Goal: Information Seeking & Learning: Get advice/opinions

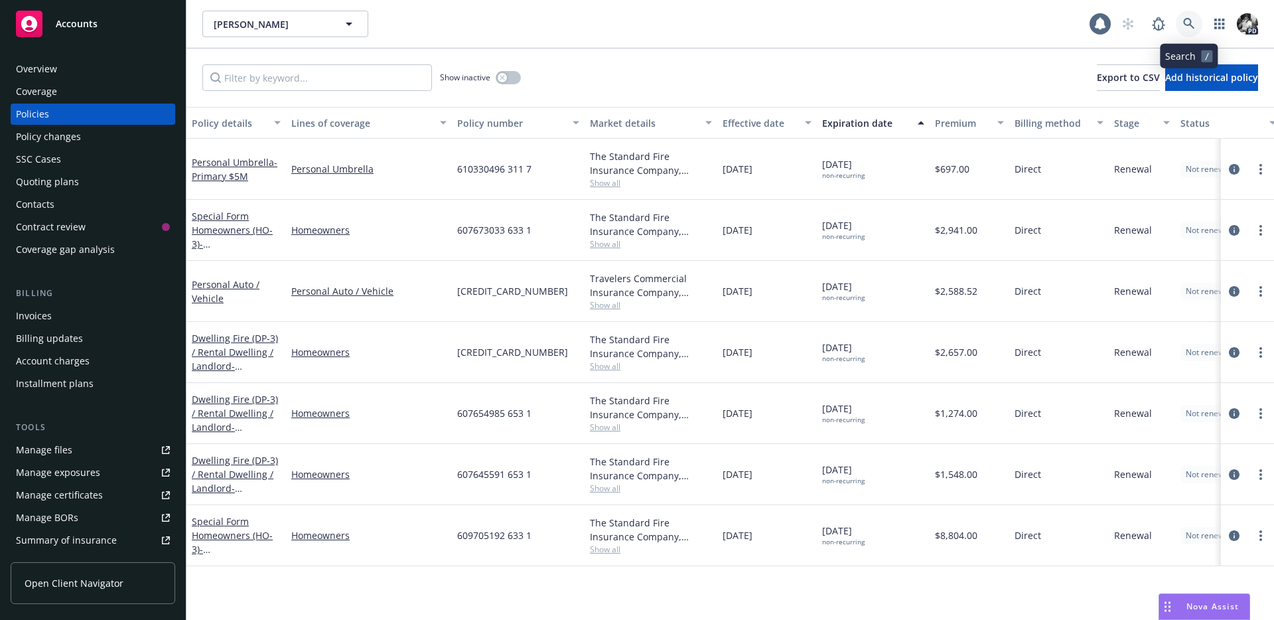
click at [1182, 20] on link at bounding box center [1189, 24] width 27 height 27
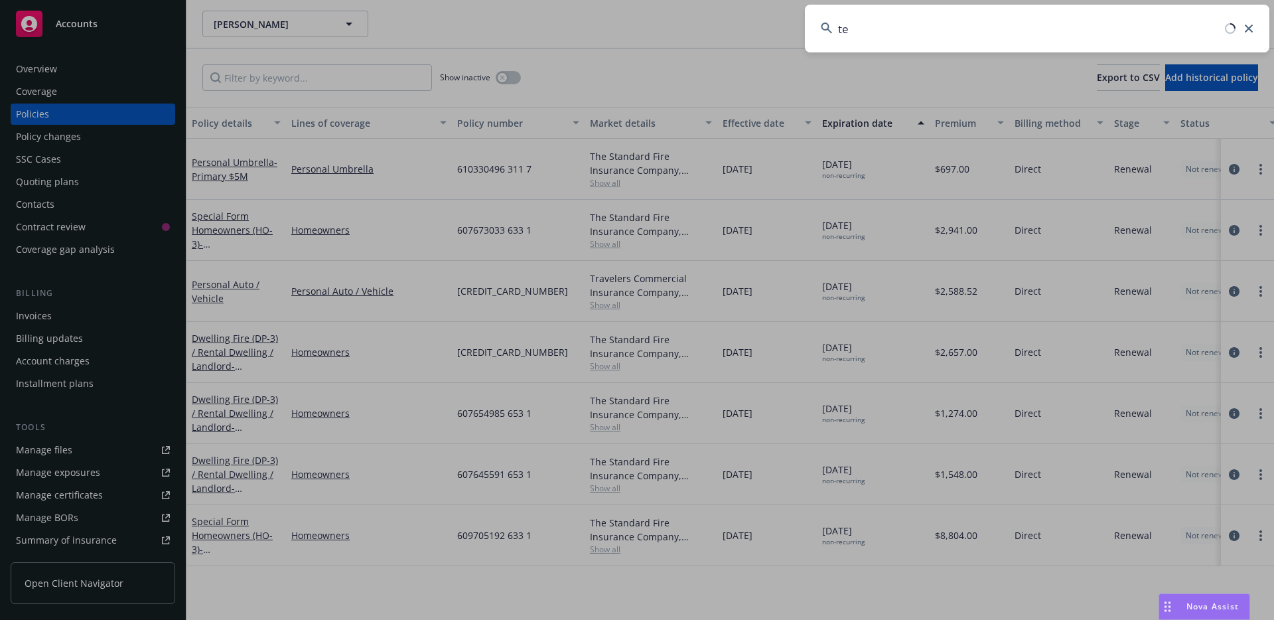
type input "t"
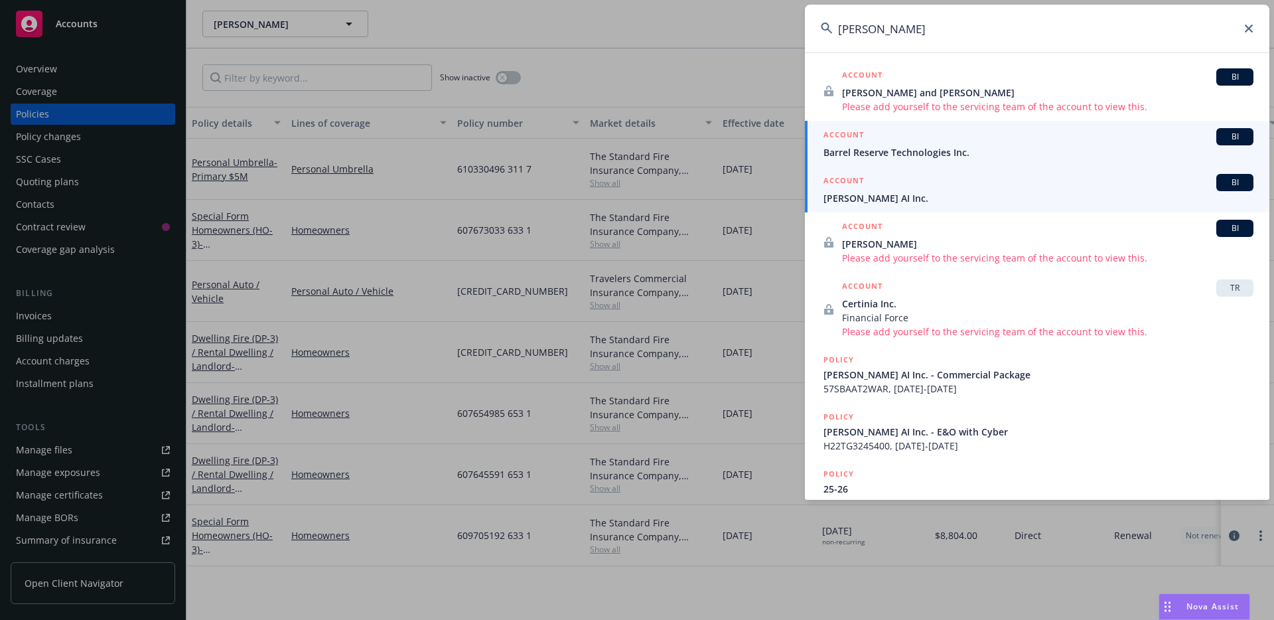
type input "gordy"
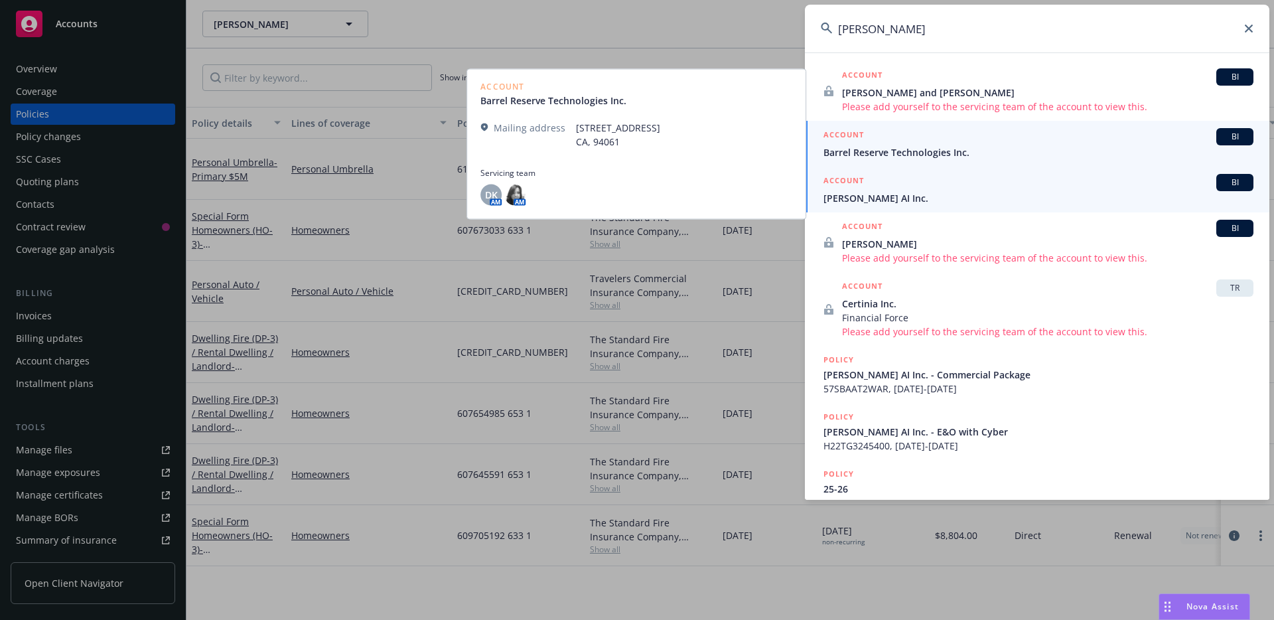
click at [853, 203] on span "[PERSON_NAME] AI Inc." at bounding box center [1038, 198] width 430 height 14
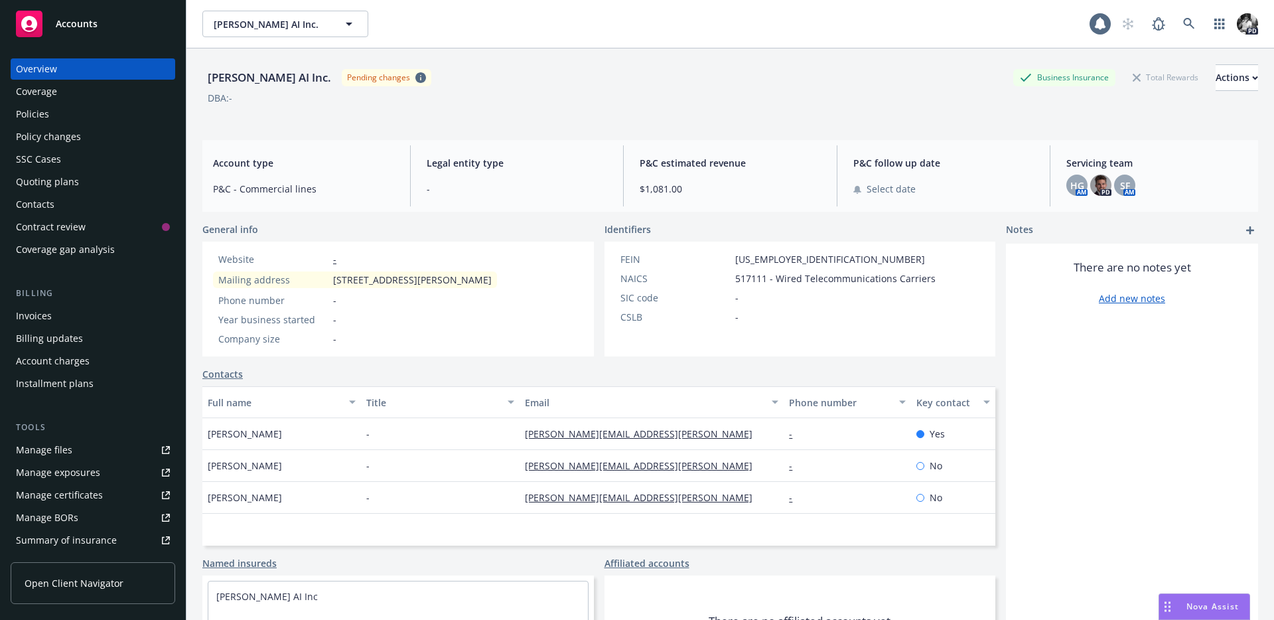
click at [66, 117] on div "Policies" at bounding box center [93, 114] width 154 height 21
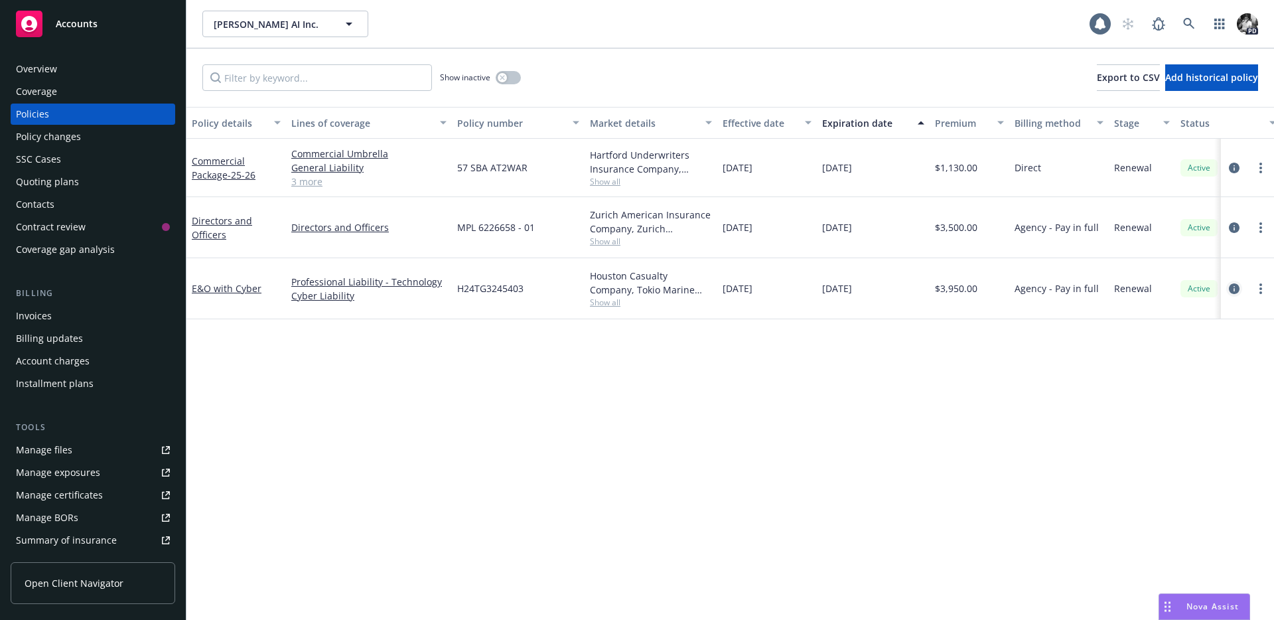
click at [1227, 281] on link "circleInformation" at bounding box center [1234, 289] width 16 height 16
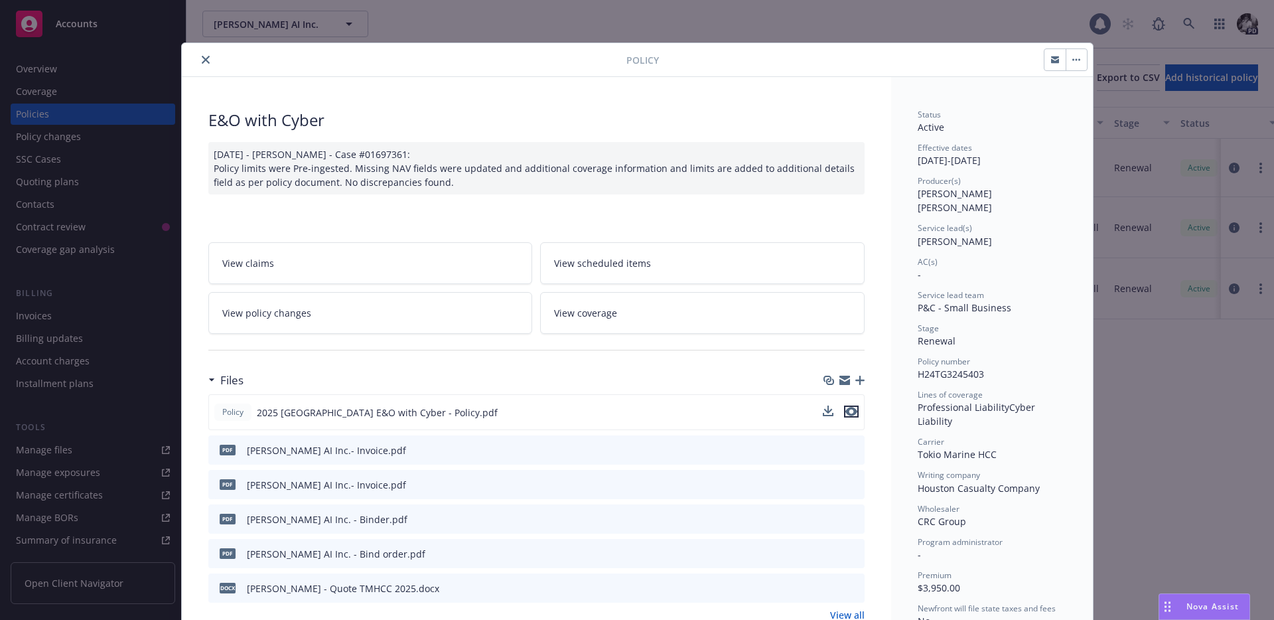
click at [855, 411] on icon "preview file" at bounding box center [851, 411] width 12 height 9
click at [1206, 598] on div "Nova Assist" at bounding box center [1204, 606] width 90 height 25
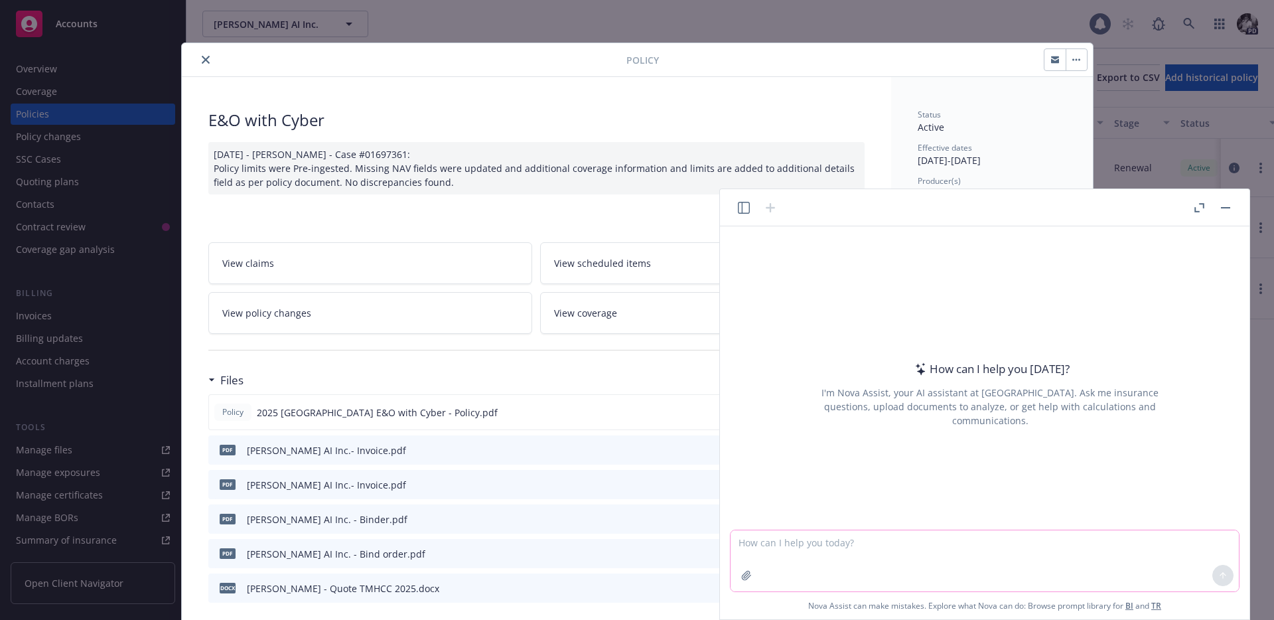
click at [904, 554] on textarea at bounding box center [984, 560] width 508 height 61
type textarea "Please breakdown the differences between these two policy forms."
click at [750, 573] on icon "button" at bounding box center [746, 575] width 11 height 11
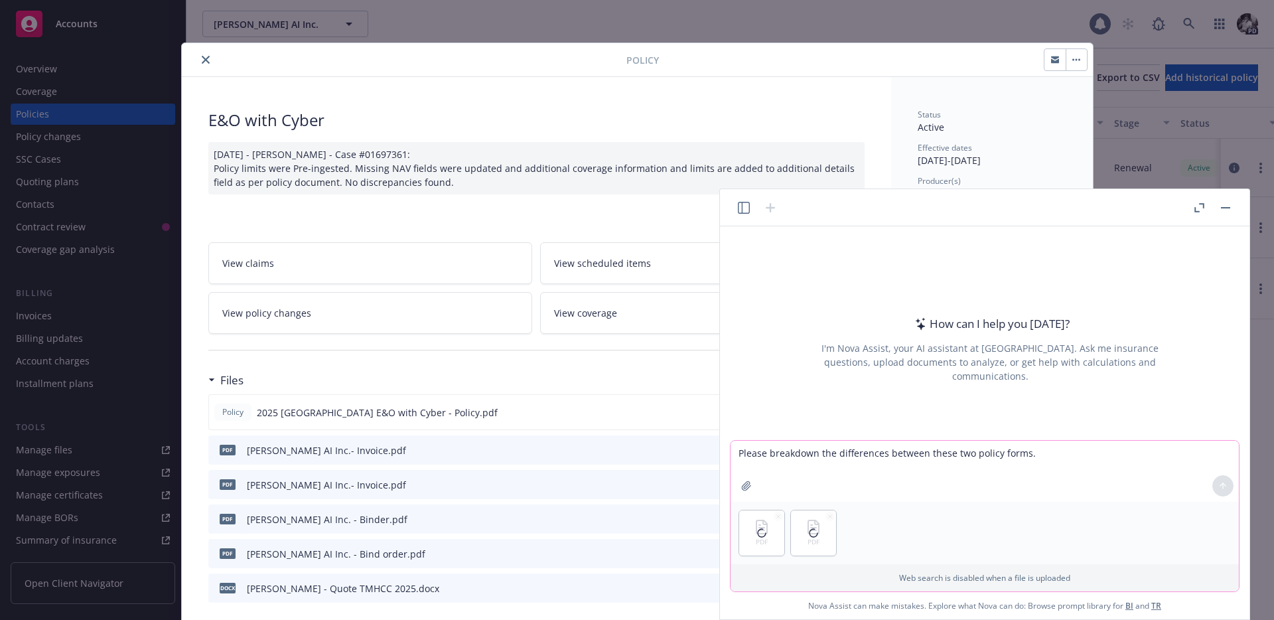
click at [818, 470] on textarea "Please breakdown the differences between these two policy forms." at bounding box center [984, 471] width 508 height 61
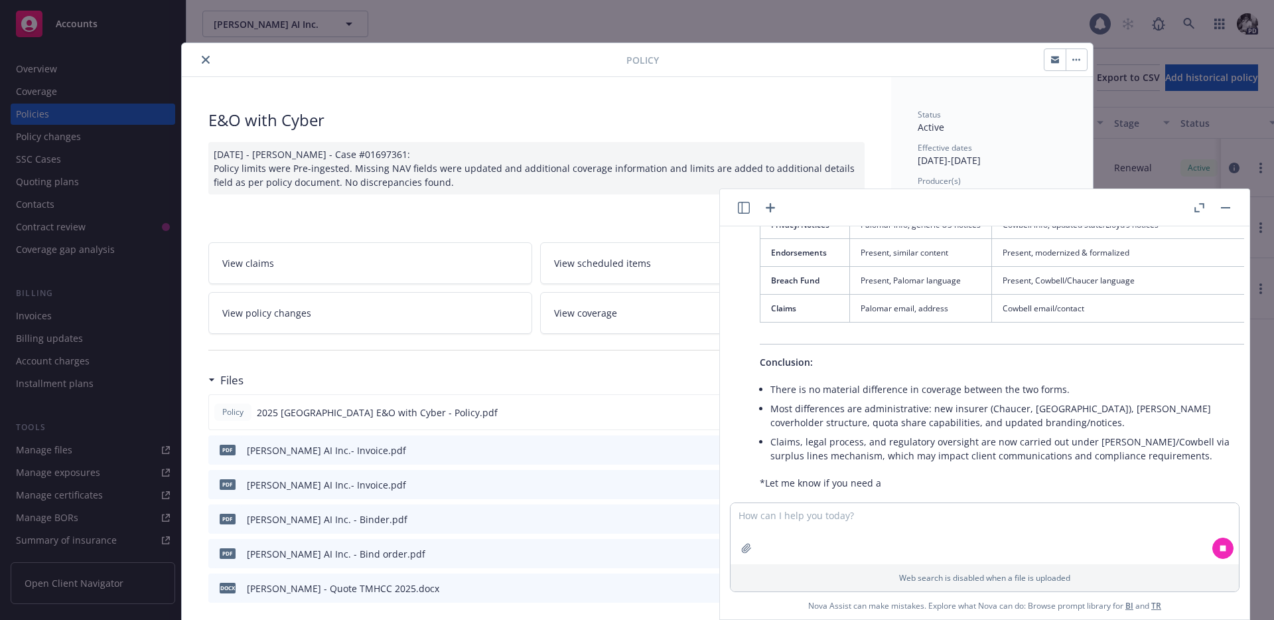
scroll to position [993, 0]
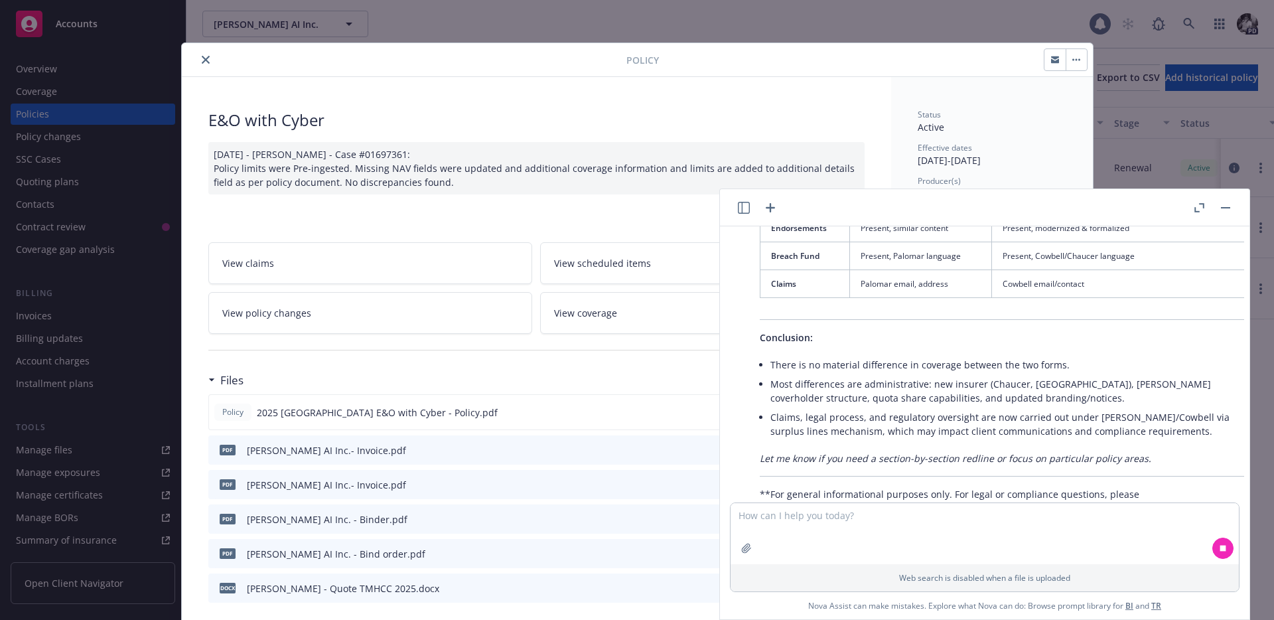
click at [1226, 208] on button "button" at bounding box center [1225, 208] width 16 height 16
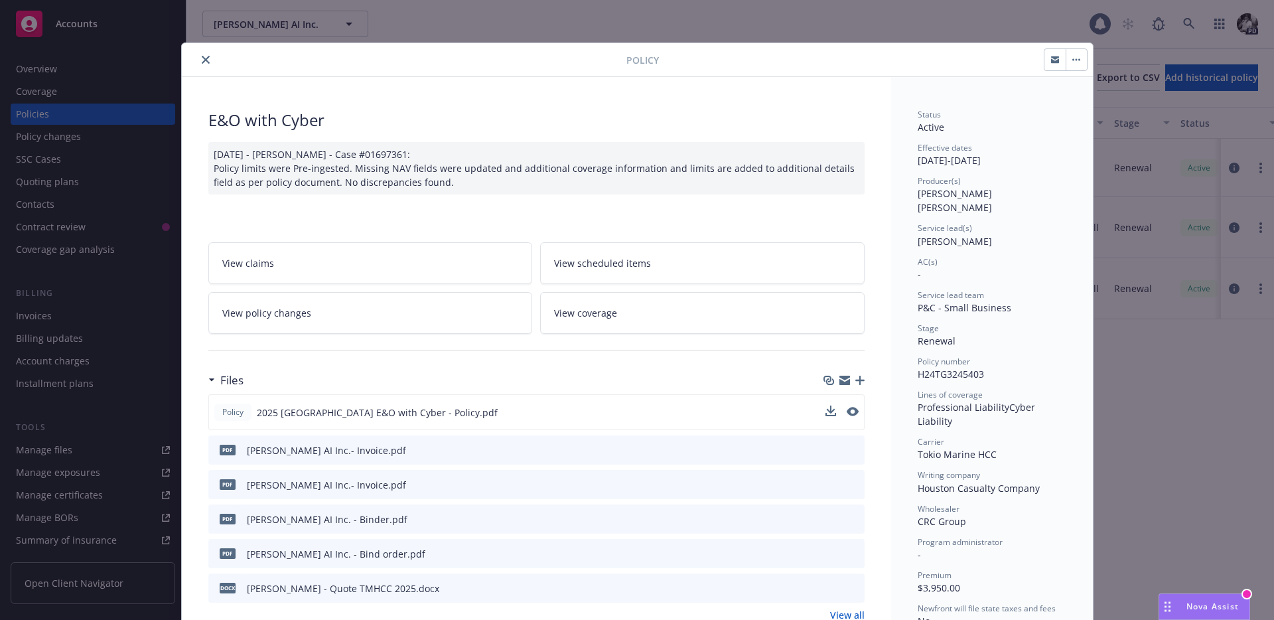
click at [202, 58] on icon "close" at bounding box center [206, 60] width 8 height 8
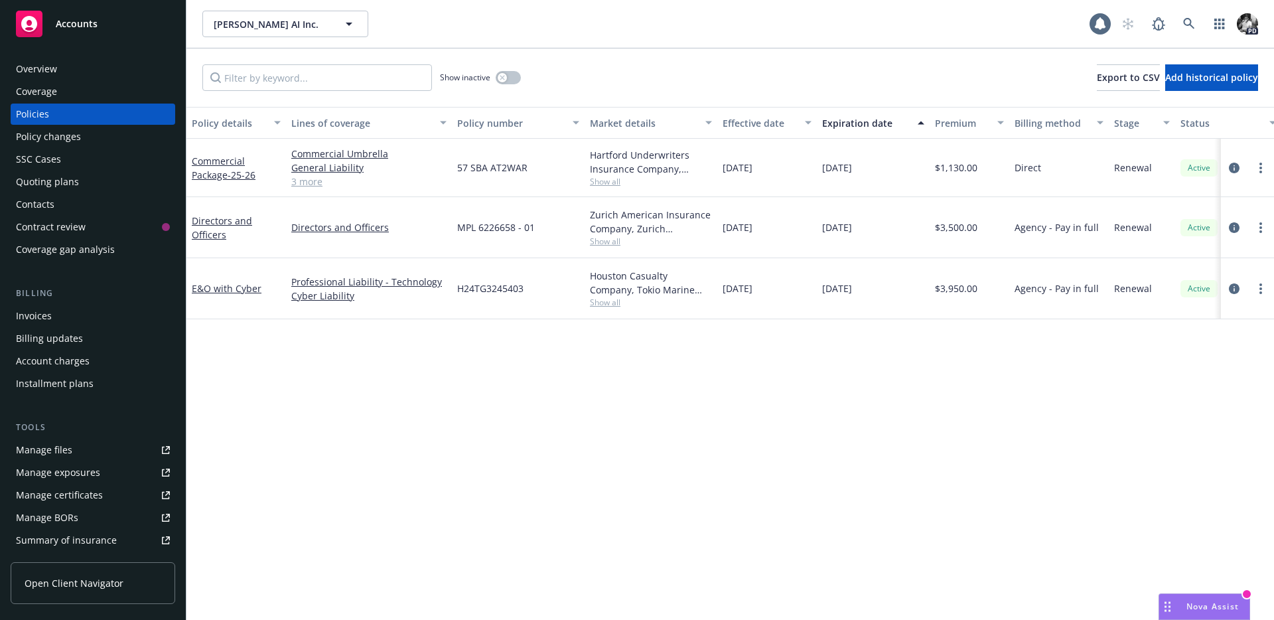
click at [612, 399] on div "Policy details Lines of coverage Policy number Market details Effective date Ex…" at bounding box center [729, 363] width 1087 height 513
click at [1213, 611] on span "Nova Assist" at bounding box center [1212, 605] width 52 height 11
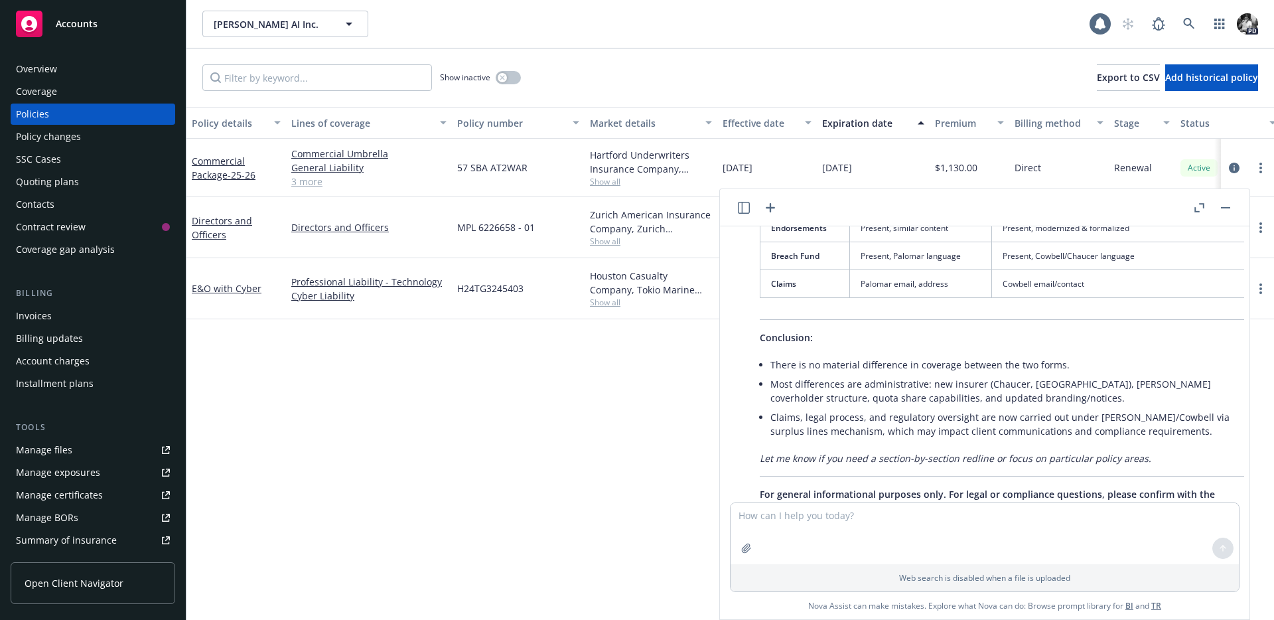
scroll to position [1042, 0]
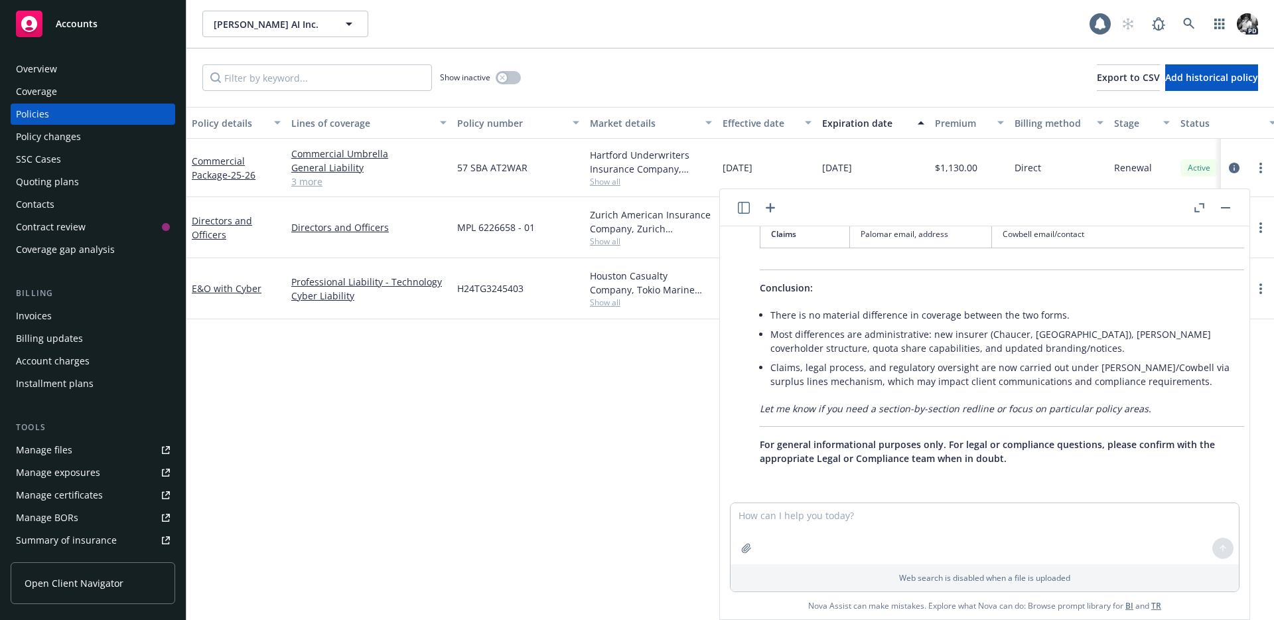
click at [767, 211] on icon "button" at bounding box center [770, 208] width 16 height 16
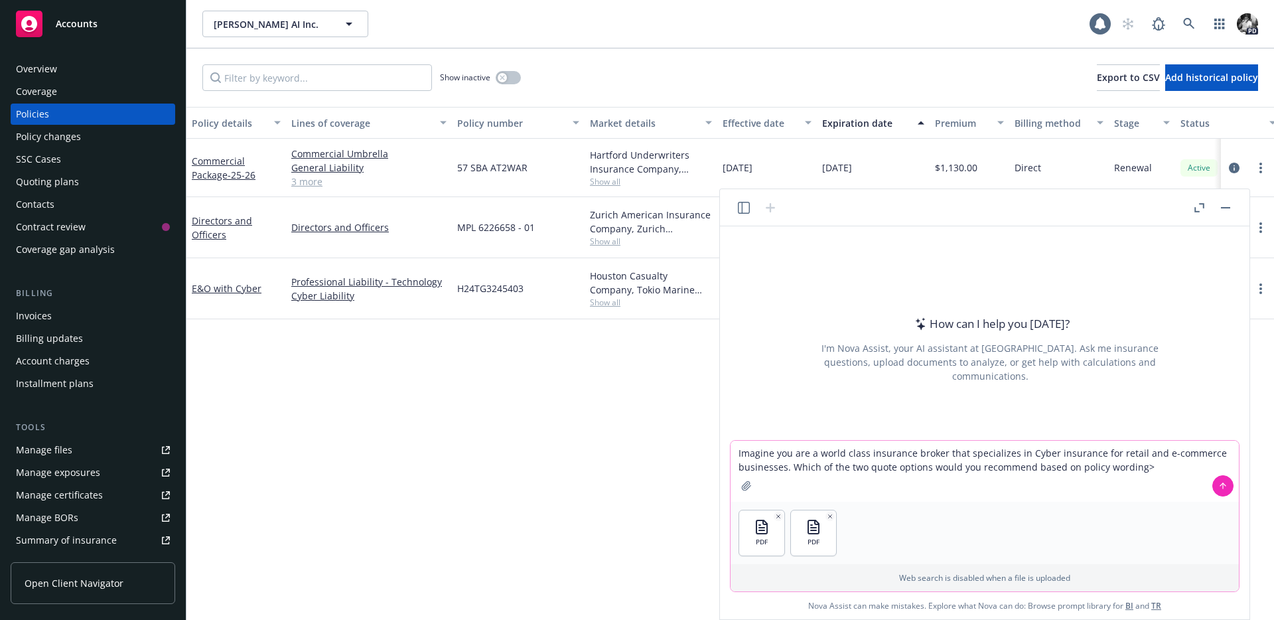
type textarea "Imagine you are a world class insurance broker that specializes in Cyber insura…"
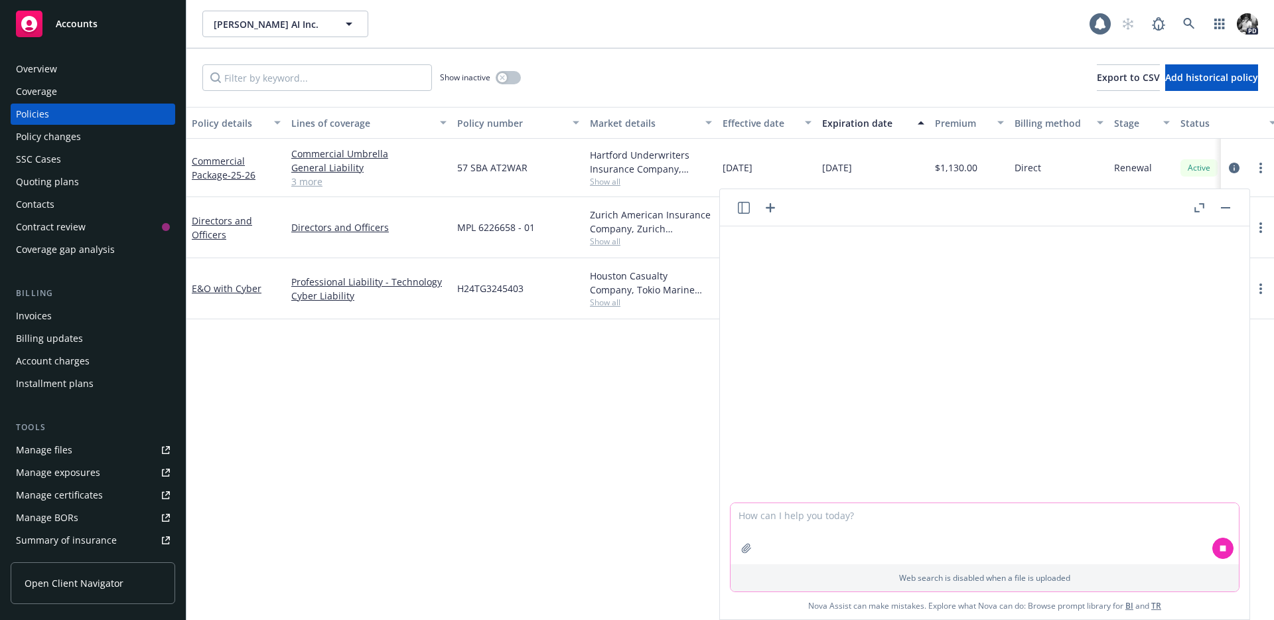
type textarea "?"
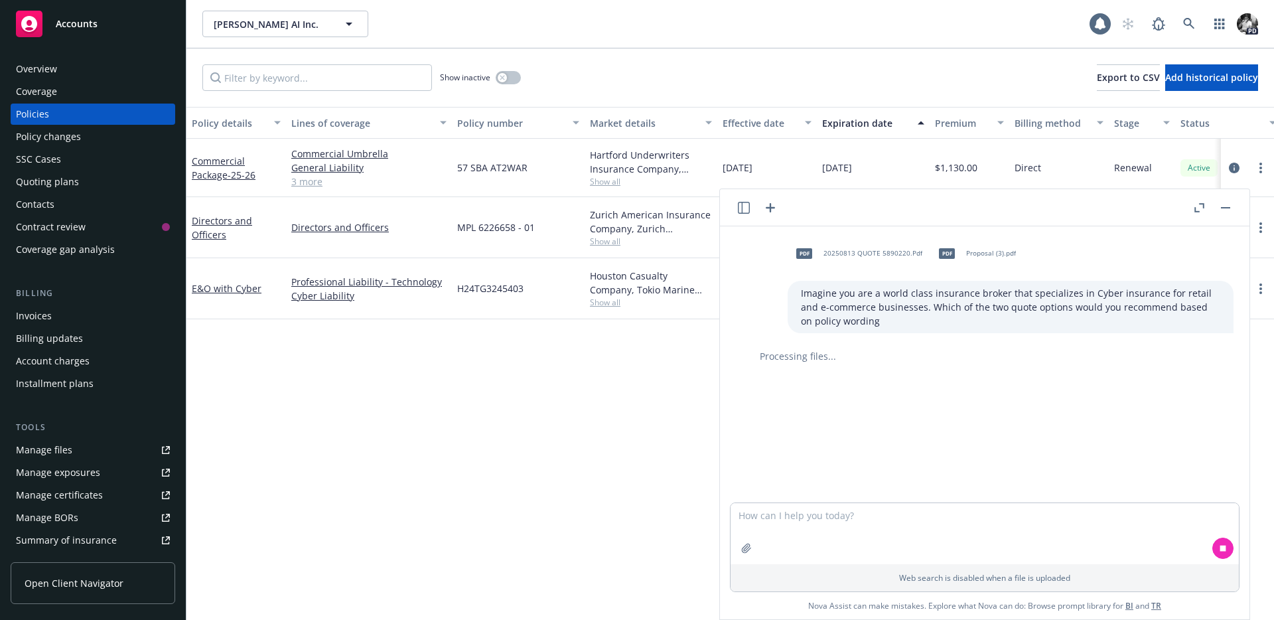
click at [858, 433] on div "Pdf 20250813 QUOTE 5890220.Pdf pdf Proposal (3).pdf Imagine you are a world cla…" at bounding box center [984, 364] width 519 height 276
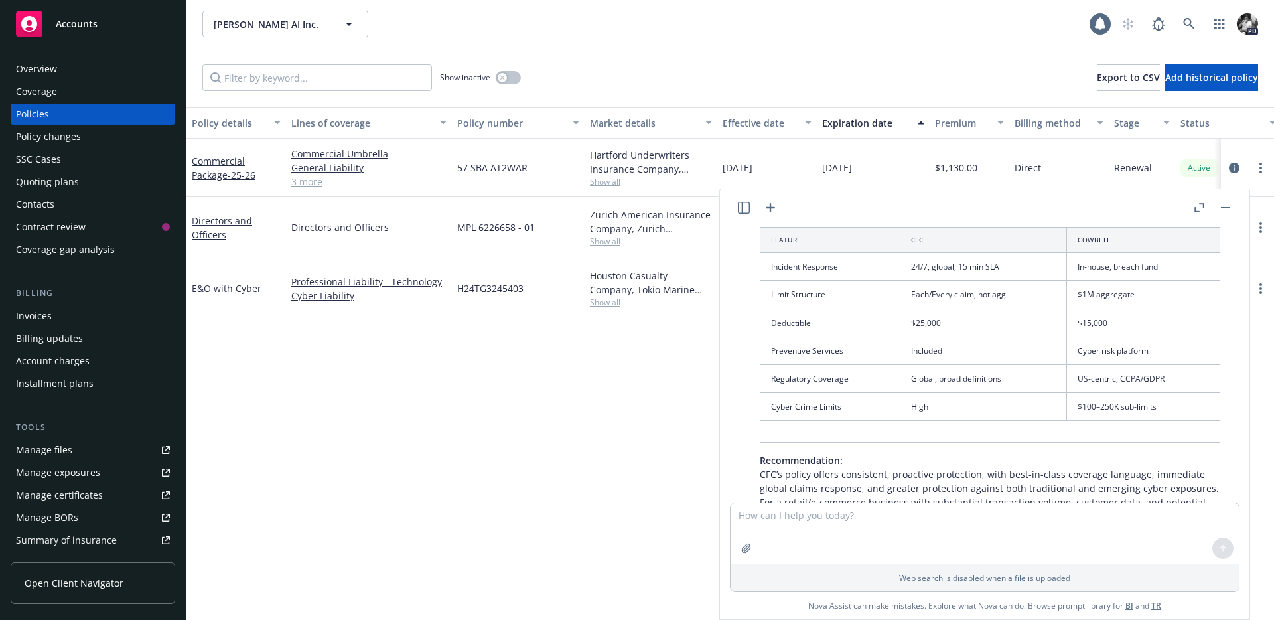
scroll to position [1243, 0]
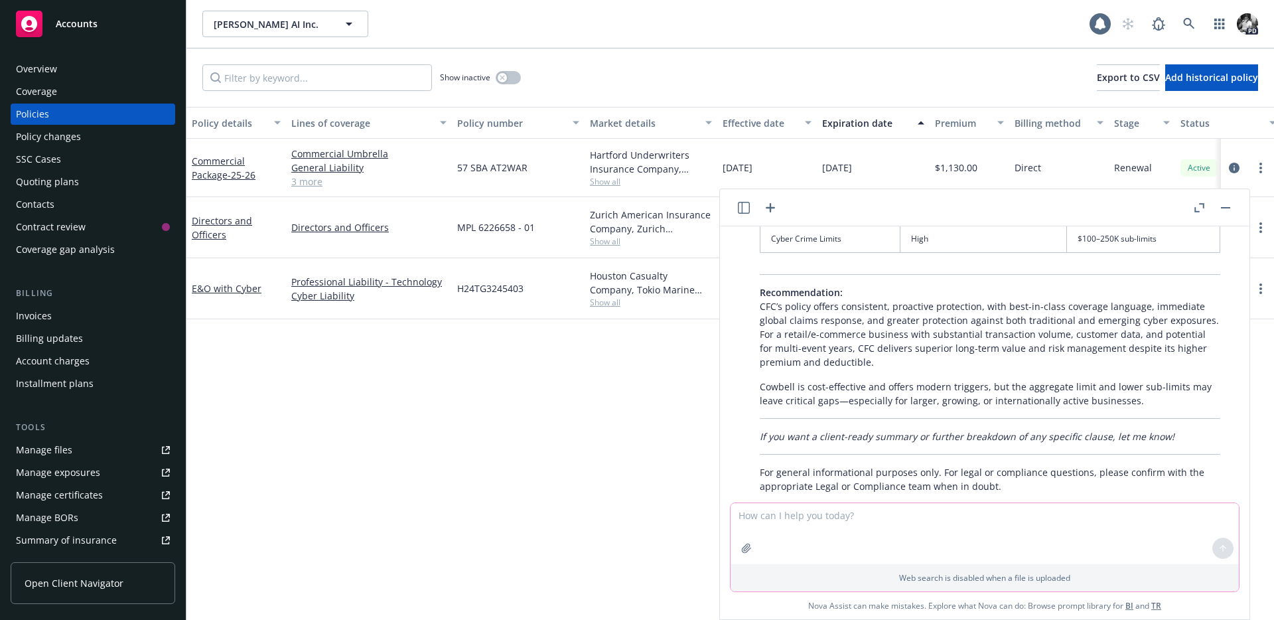
click at [979, 535] on textarea at bounding box center [984, 533] width 508 height 61
type textarea "How about when looking at policy exclusions?"
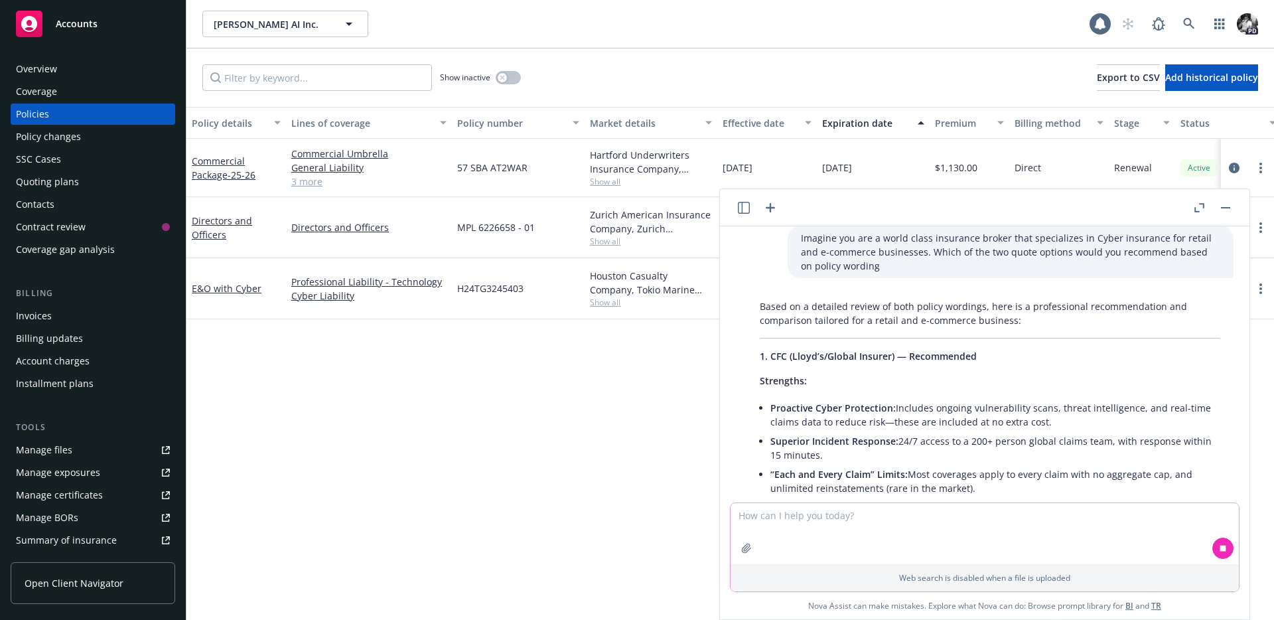
scroll to position [0, 0]
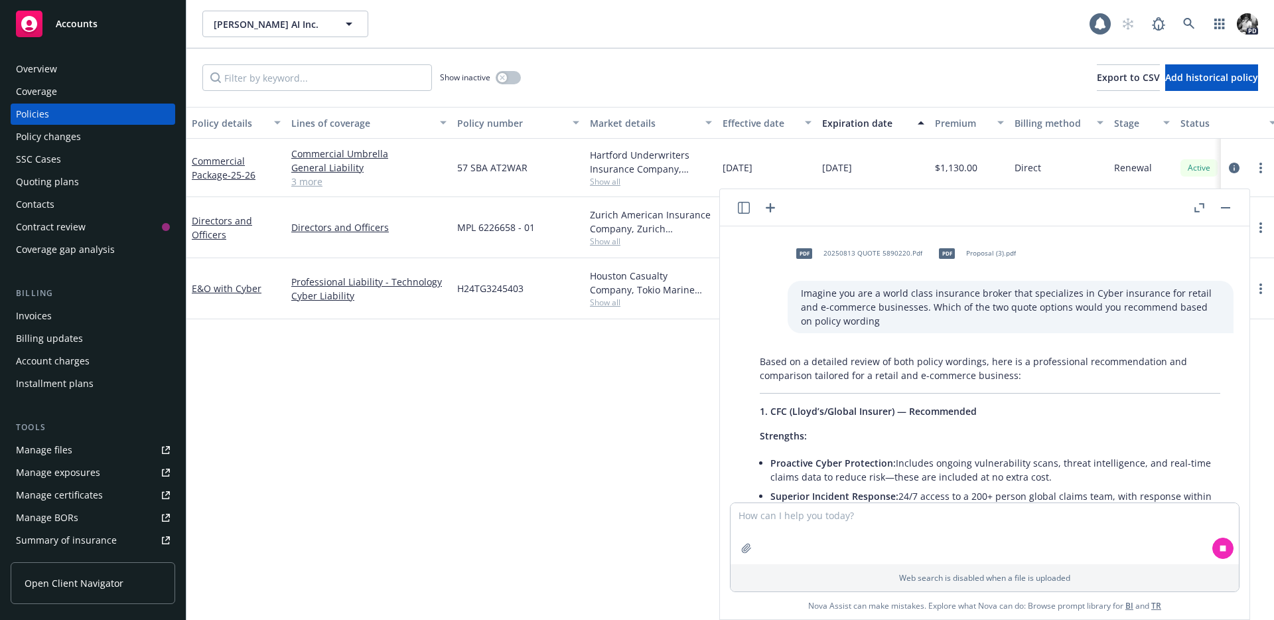
click at [629, 402] on div "Policy details Lines of coverage Policy number Market details Effective date Ex…" at bounding box center [729, 363] width 1087 height 513
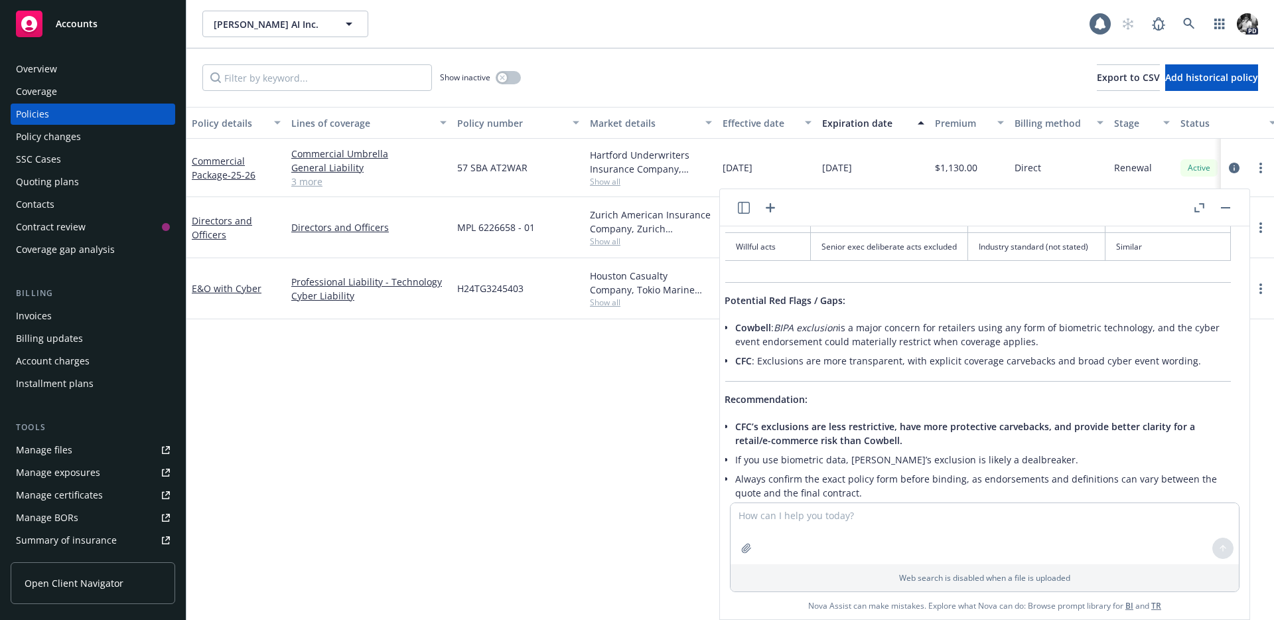
scroll to position [2448, 35]
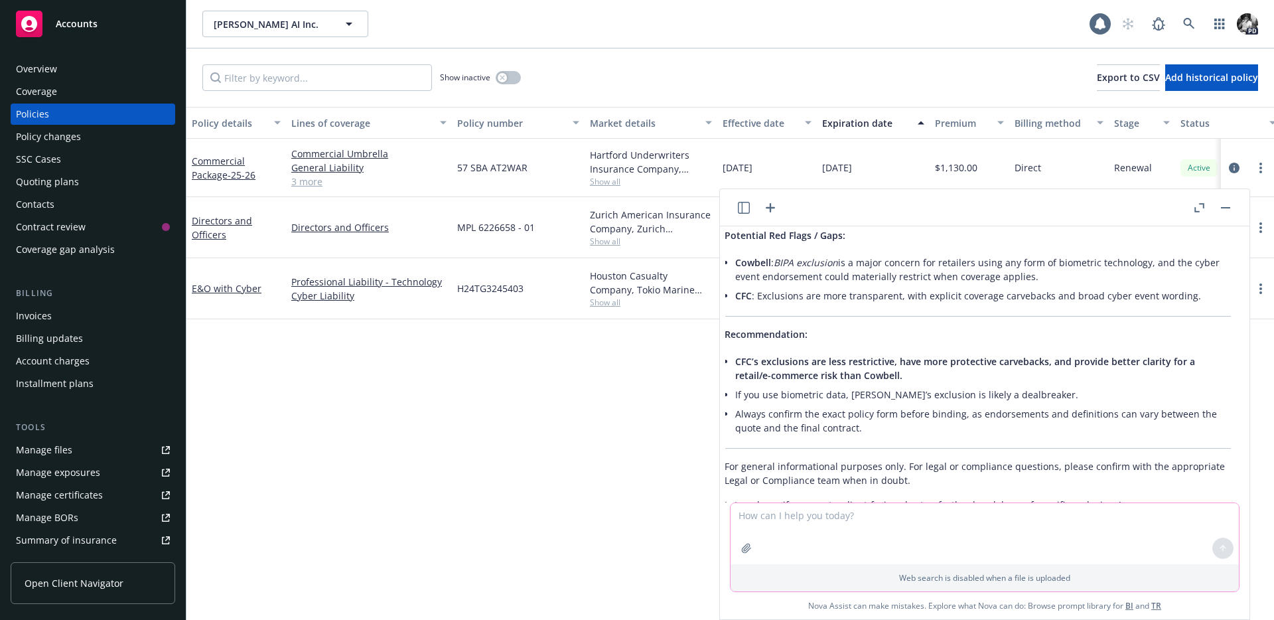
click at [877, 536] on textarea at bounding box center [984, 533] width 508 height 61
type textarea "how about information around pixel tracking and wrongful collection of data?"
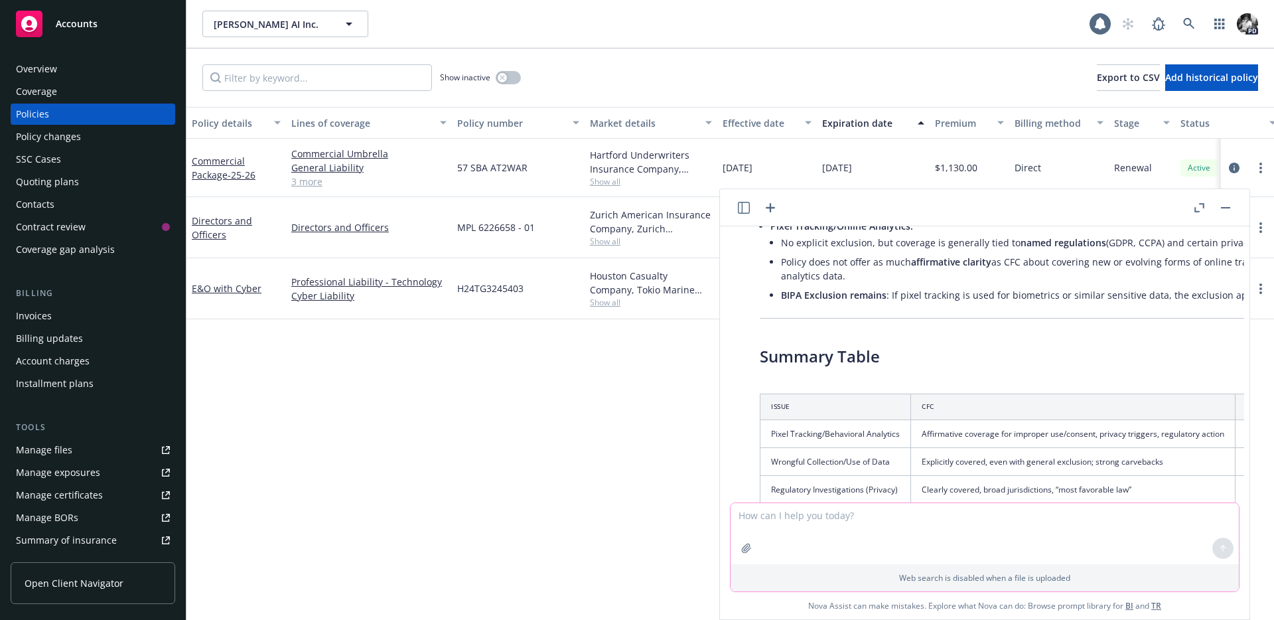
scroll to position [3175, 0]
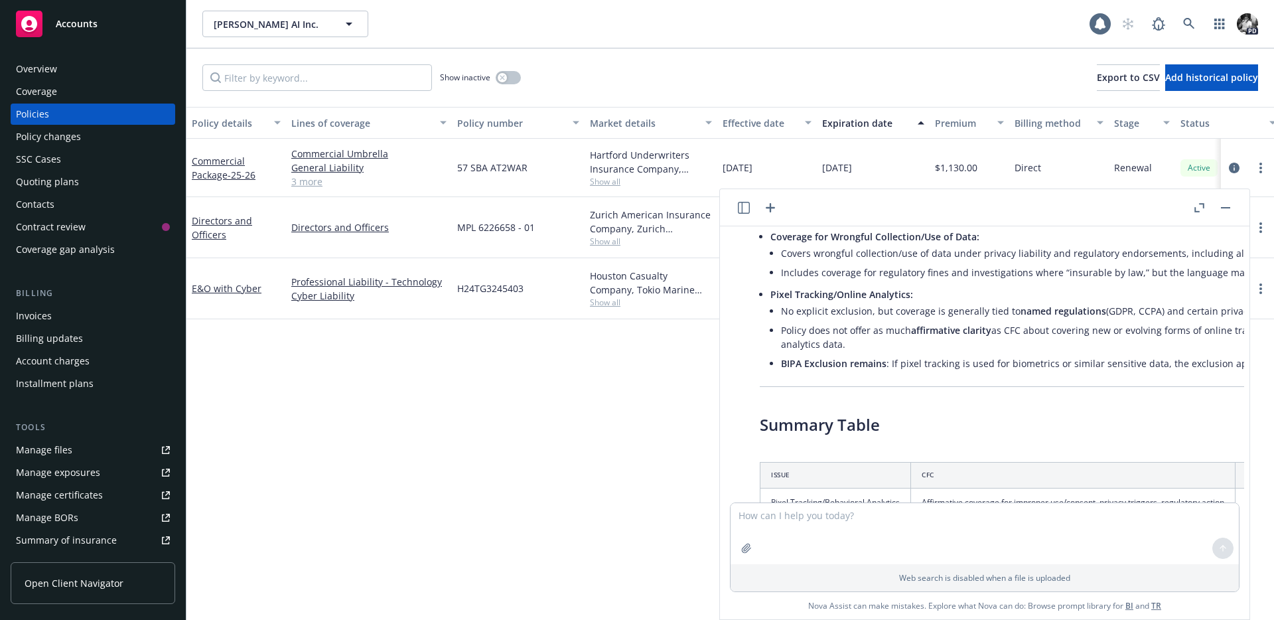
click at [1235, 208] on header at bounding box center [984, 207] width 529 height 37
click at [1221, 208] on rect "button" at bounding box center [1225, 207] width 9 height 1
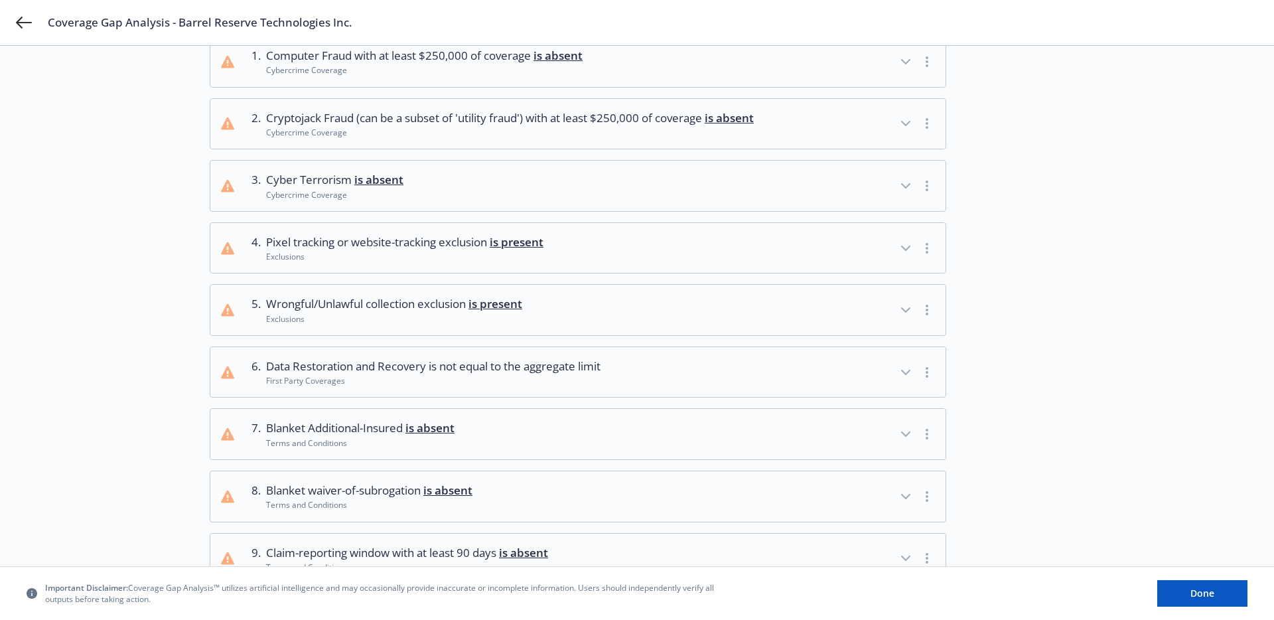
scroll to position [111, 0]
click at [522, 310] on span "is present" at bounding box center [495, 302] width 54 height 15
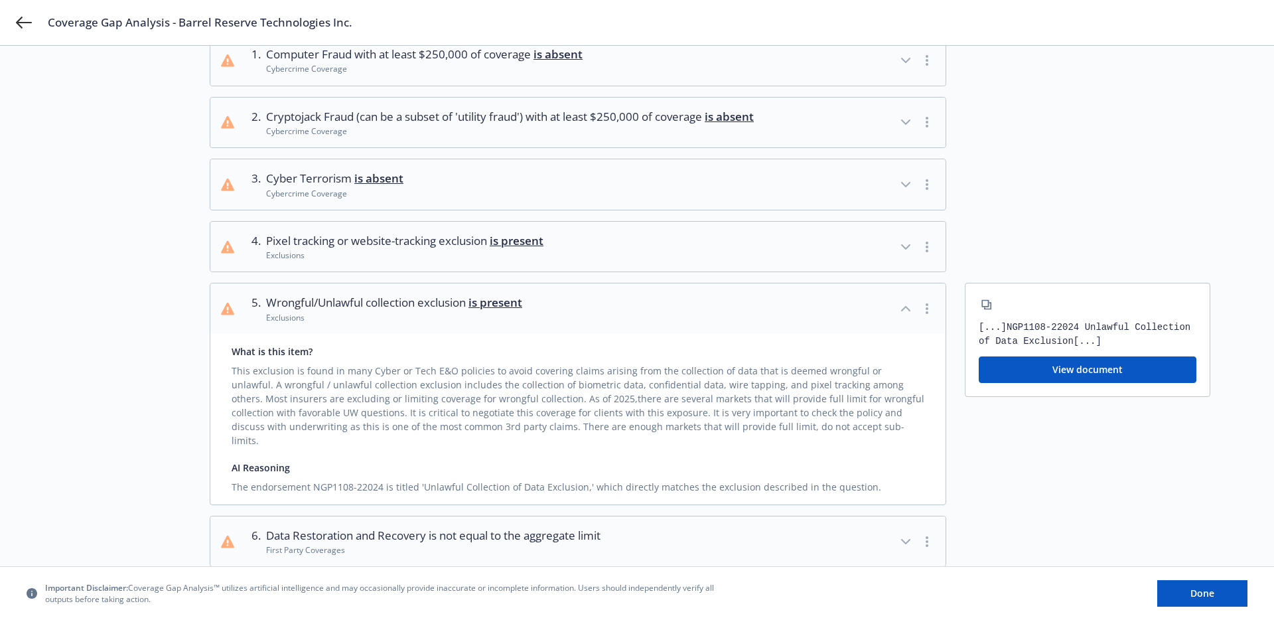
click at [522, 310] on span "is present" at bounding box center [495, 302] width 54 height 15
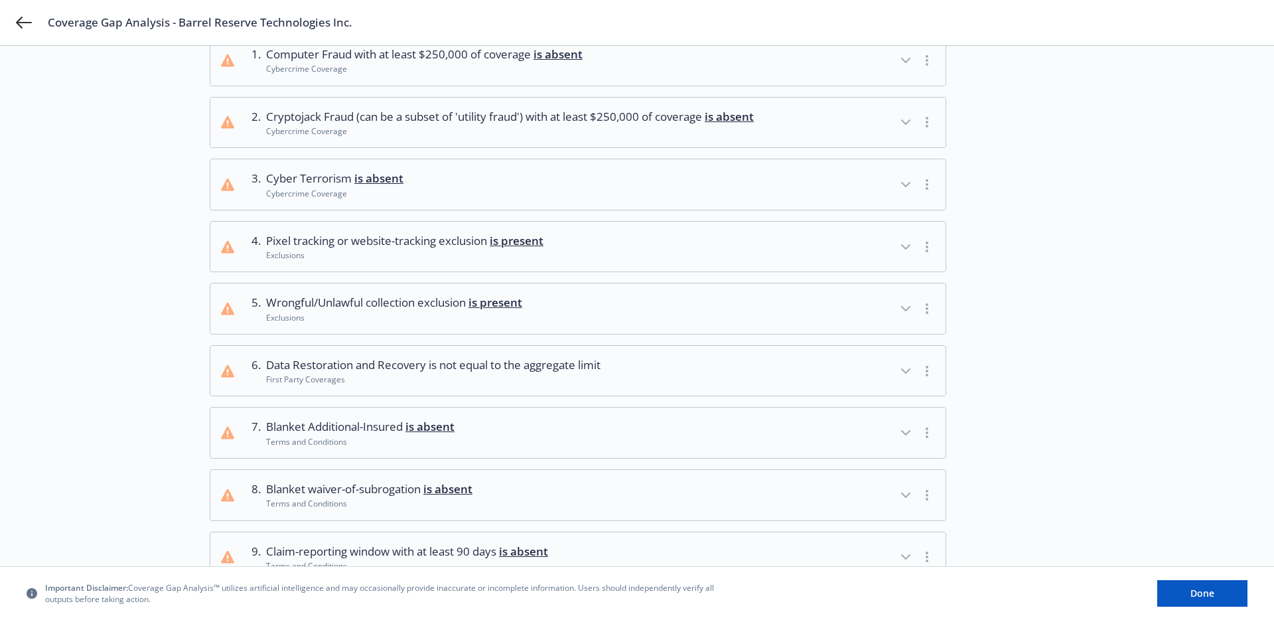
click at [521, 248] on span "is present" at bounding box center [517, 240] width 54 height 15
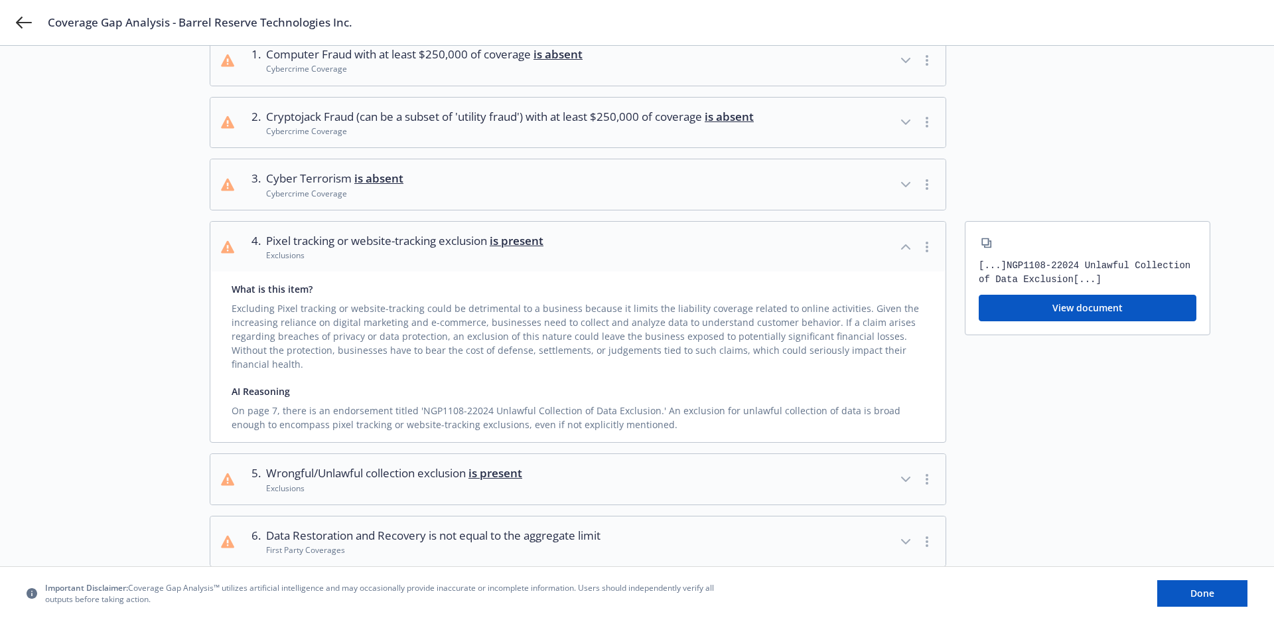
click at [521, 248] on span "is present" at bounding box center [517, 240] width 54 height 15
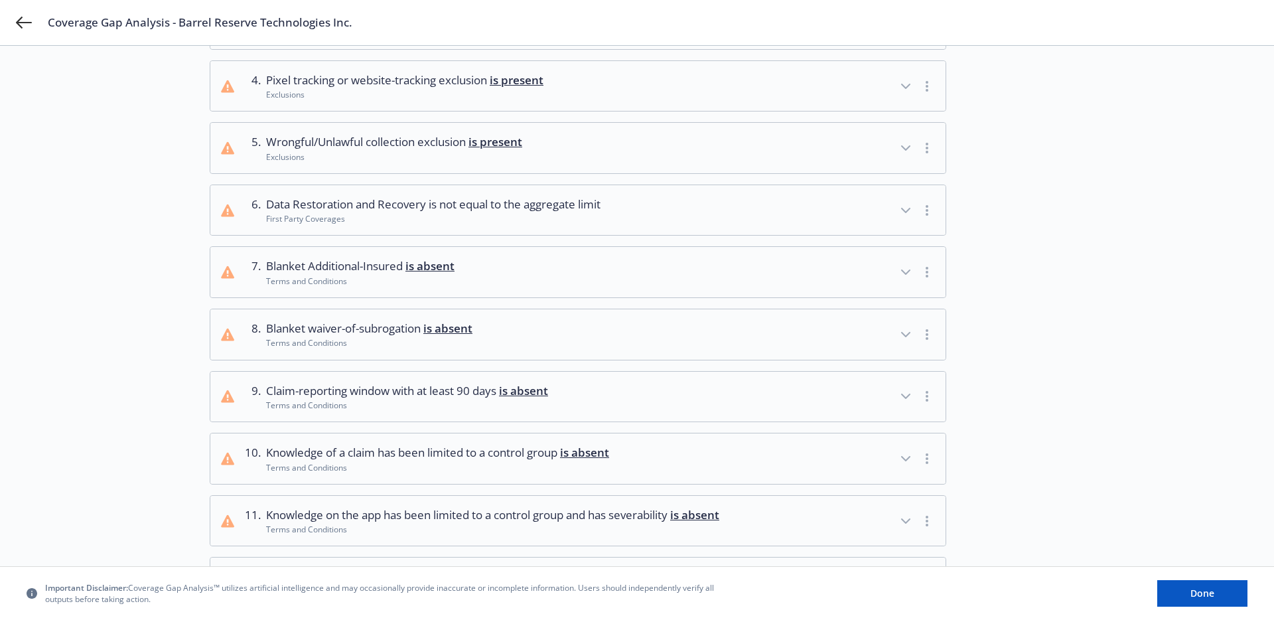
scroll to position [427, 0]
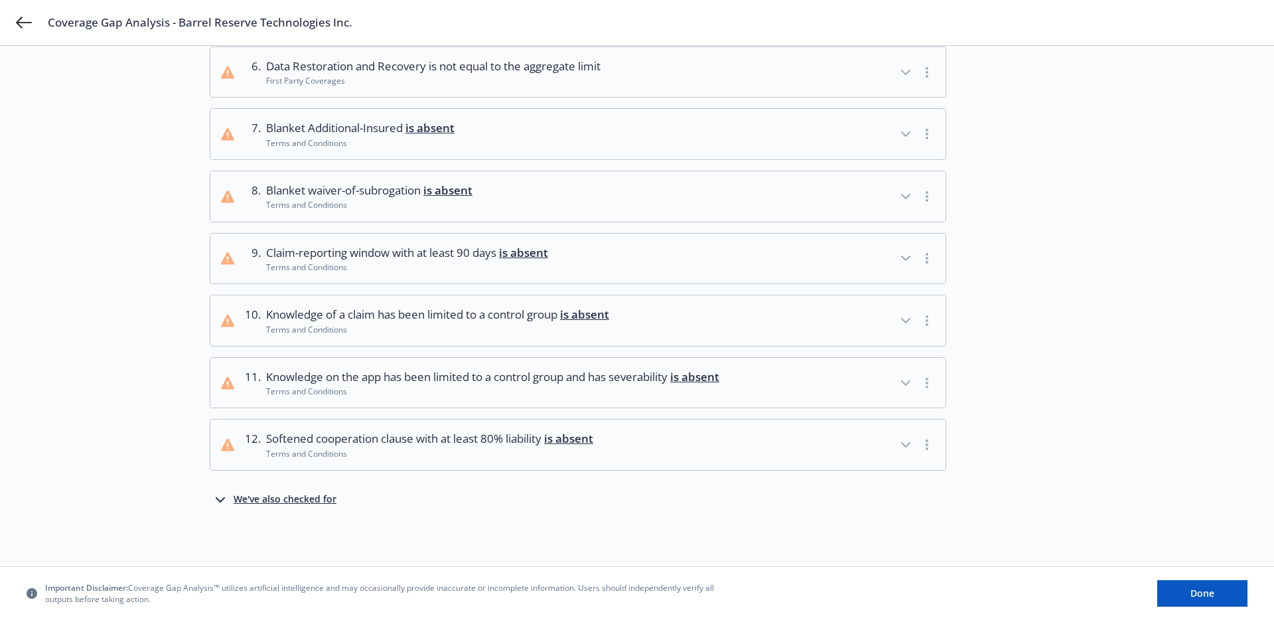
click at [297, 496] on div "We've also checked for" at bounding box center [285, 500] width 103 height 16
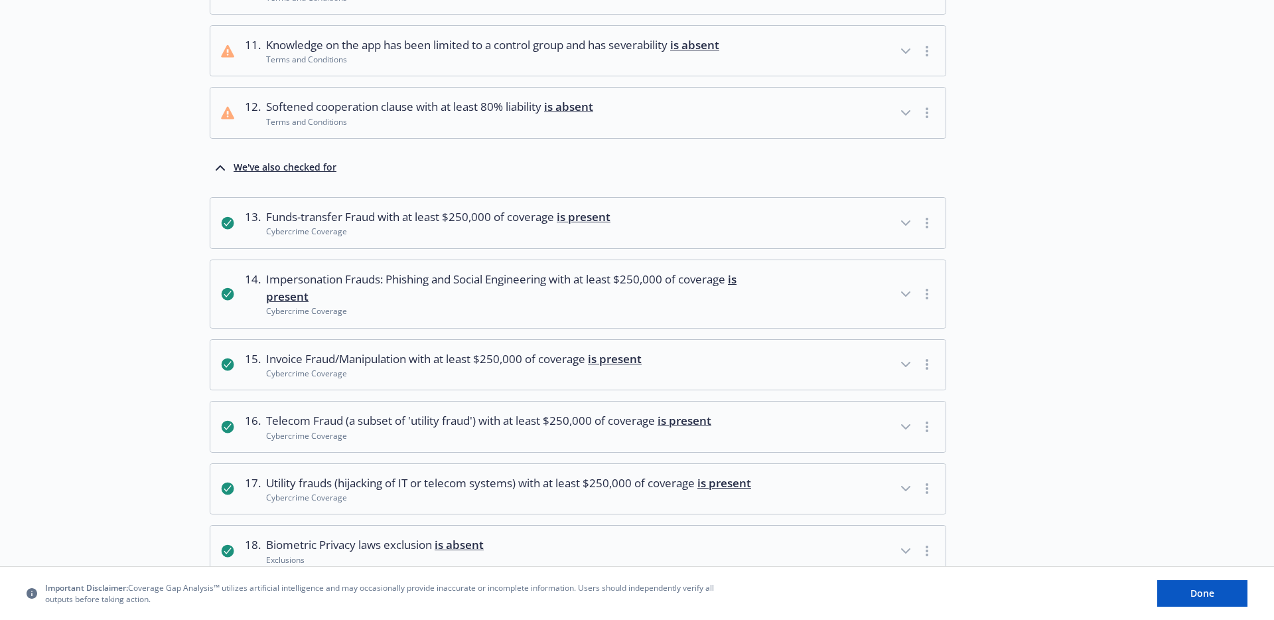
scroll to position [612, 0]
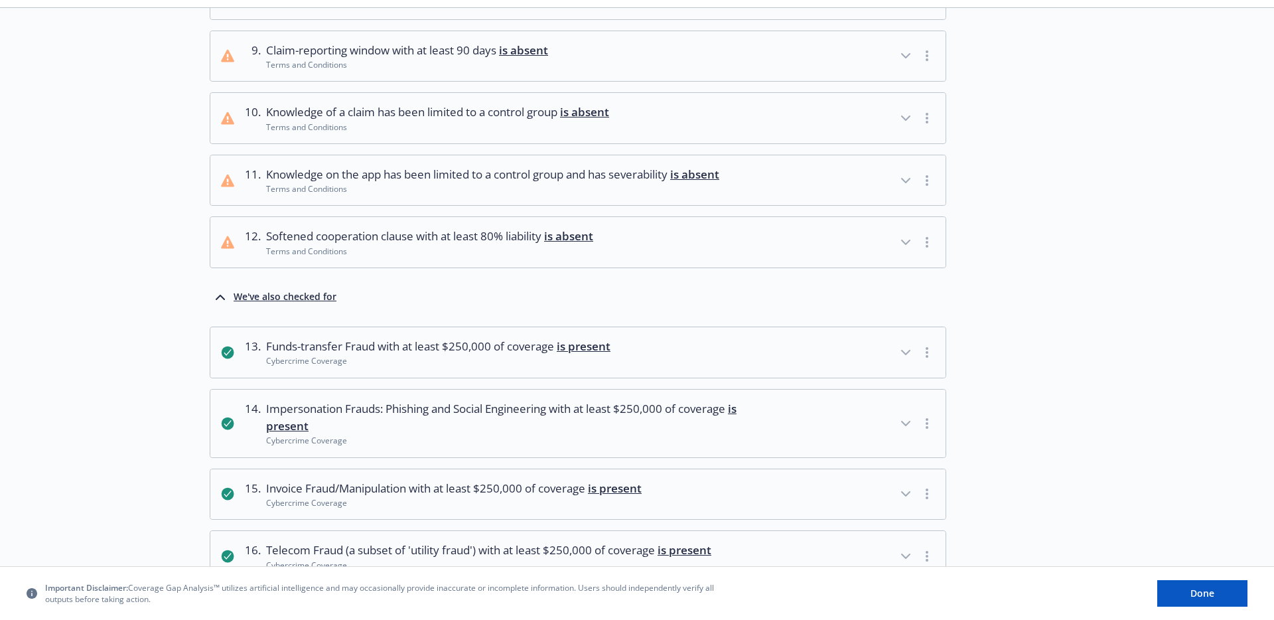
click at [476, 245] on span "Softened cooperation clause with at least 80% liability is absent" at bounding box center [429, 236] width 327 height 17
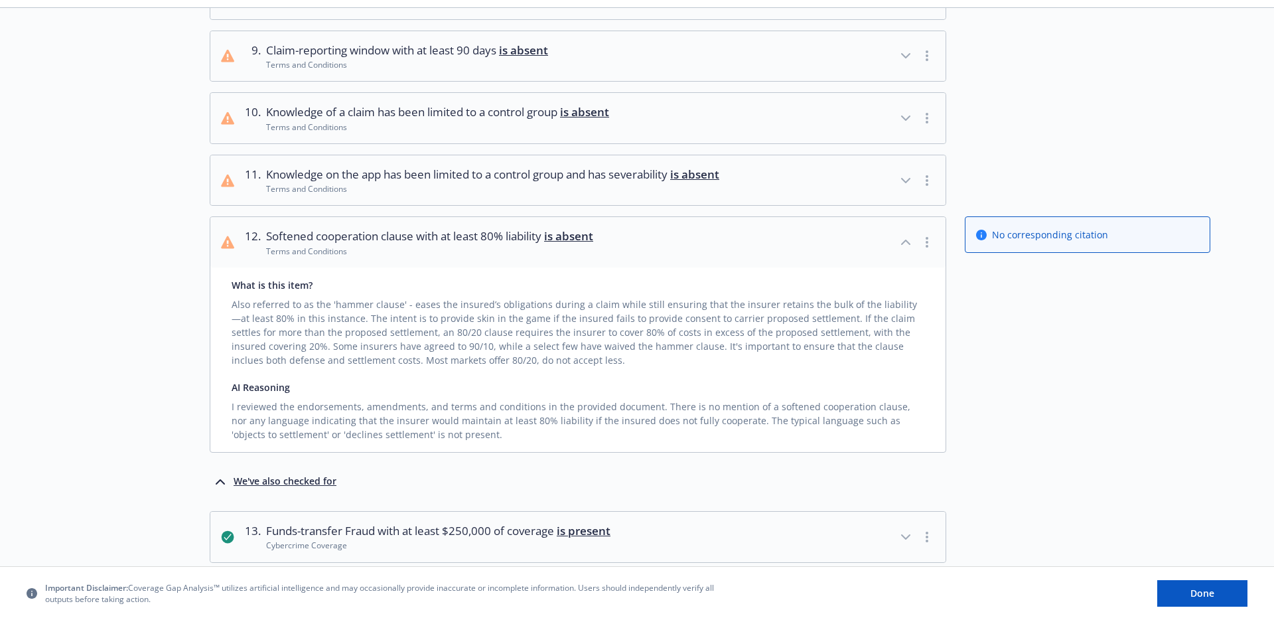
click at [476, 245] on span "Softened cooperation clause with at least 80% liability is absent" at bounding box center [429, 236] width 327 height 17
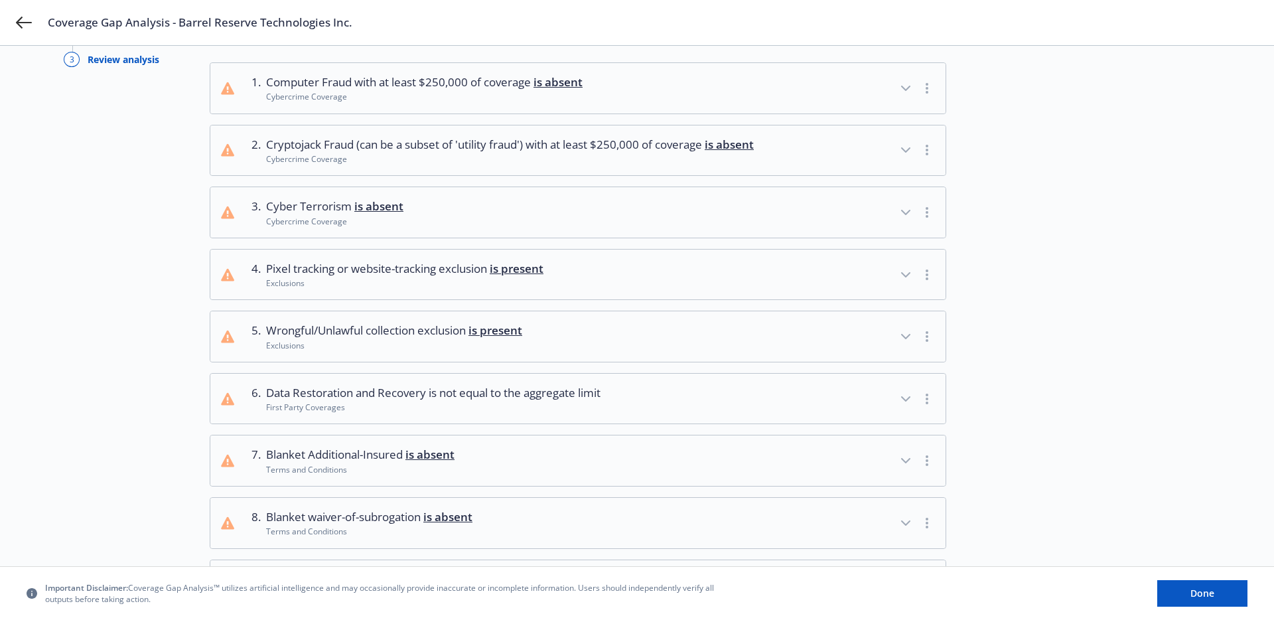
scroll to position [86, 0]
click at [561, 295] on button "4 . Pixel tracking or website-tracking exclusion is present Exclusions" at bounding box center [577, 271] width 735 height 50
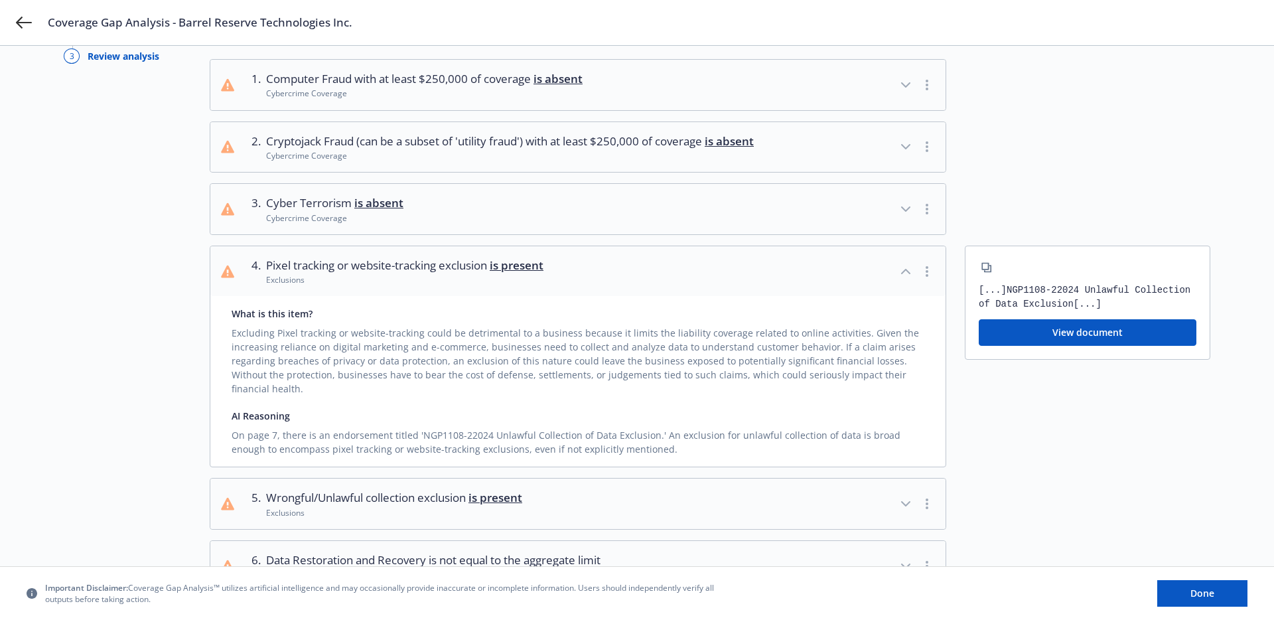
click at [561, 295] on button "4 . Pixel tracking or website-tracking exclusion is present Exclusions" at bounding box center [577, 271] width 735 height 50
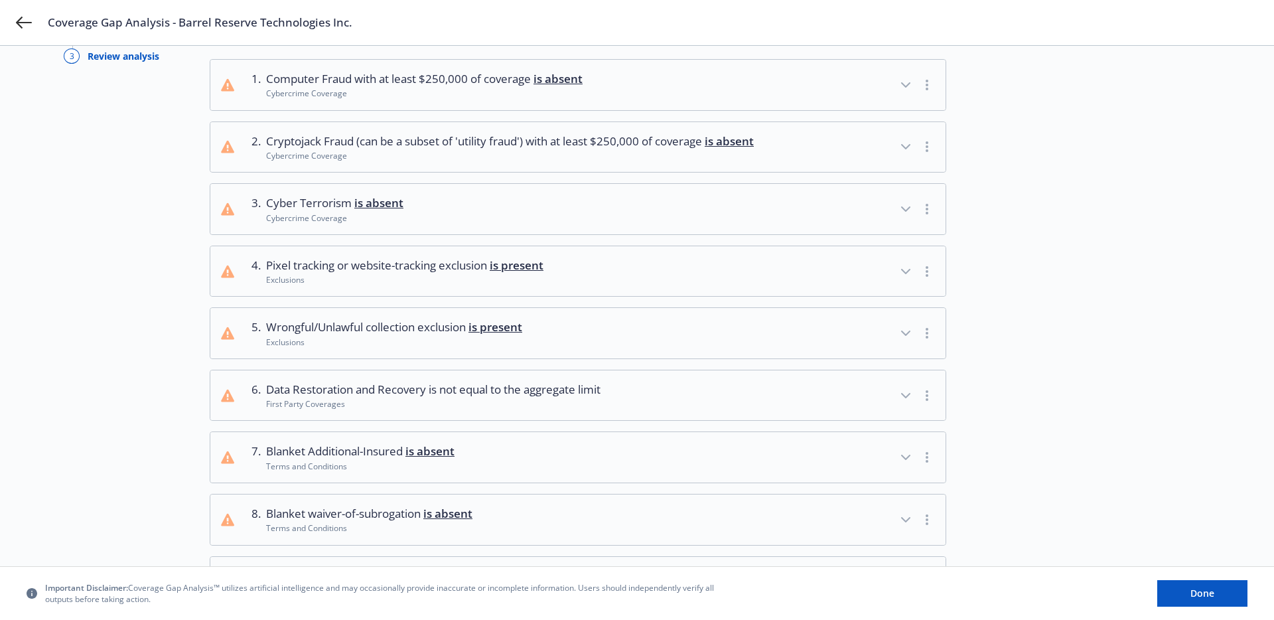
click at [496, 320] on div "1 . Computer Fraud with at least $250,000 of coverage is absent Cybercrime Cove…" at bounding box center [710, 426] width 1001 height 734
click at [496, 285] on div "Exclusions" at bounding box center [404, 279] width 277 height 11
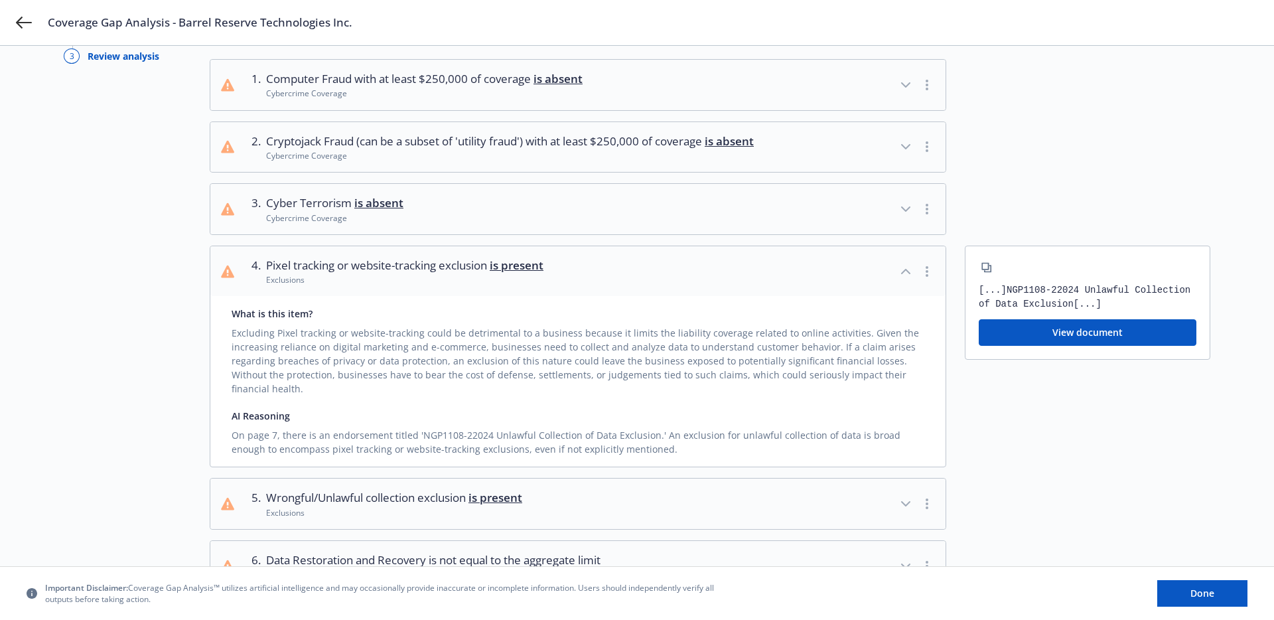
click at [496, 285] on div "Exclusions" at bounding box center [404, 279] width 277 height 11
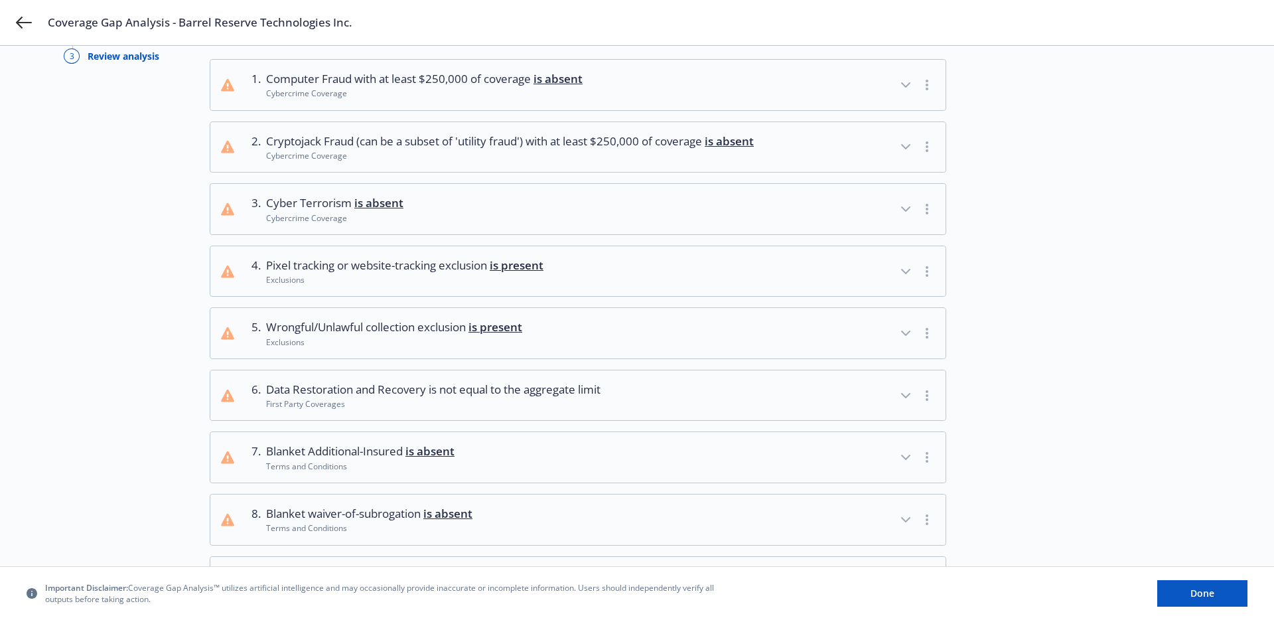
click at [479, 334] on span "is present" at bounding box center [495, 326] width 54 height 15
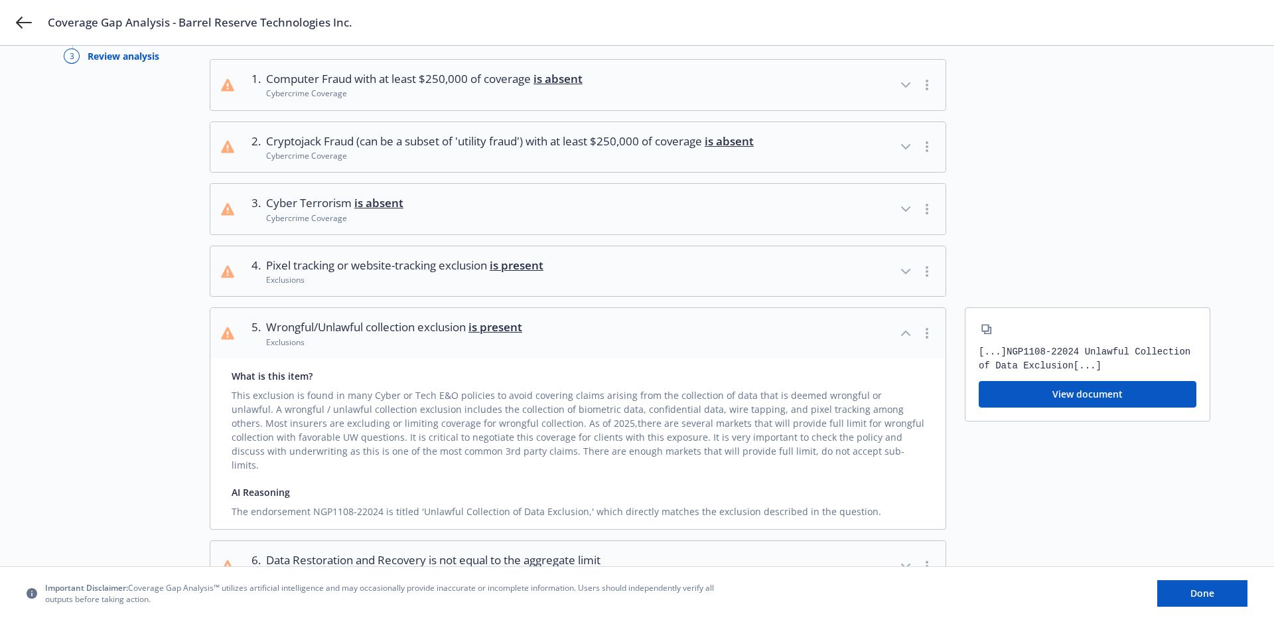
click at [479, 334] on span "is present" at bounding box center [495, 326] width 54 height 15
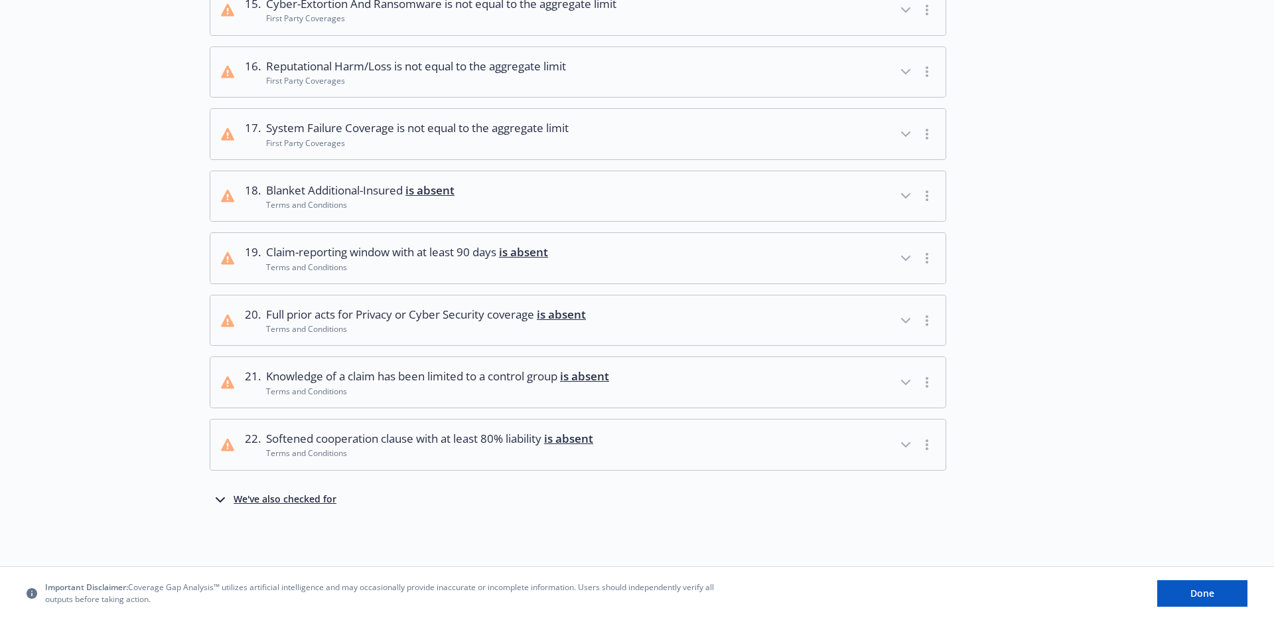
scroll to position [1068, 0]
click at [286, 508] on div "We've also checked for" at bounding box center [285, 500] width 103 height 16
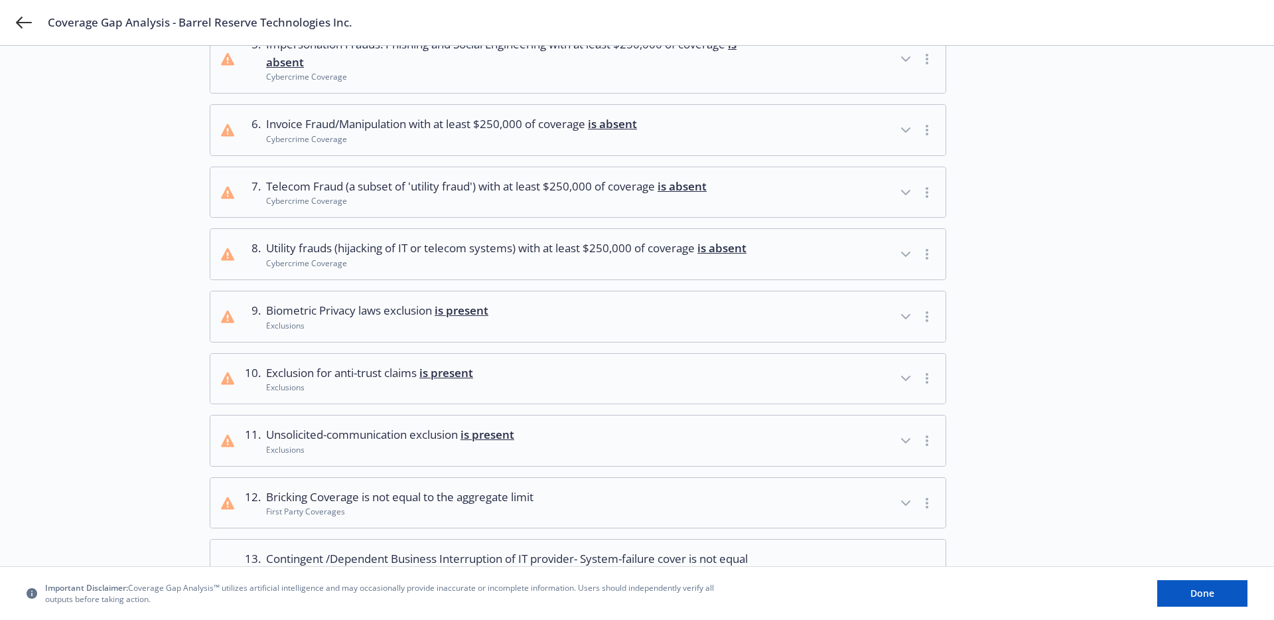
scroll to position [0, 0]
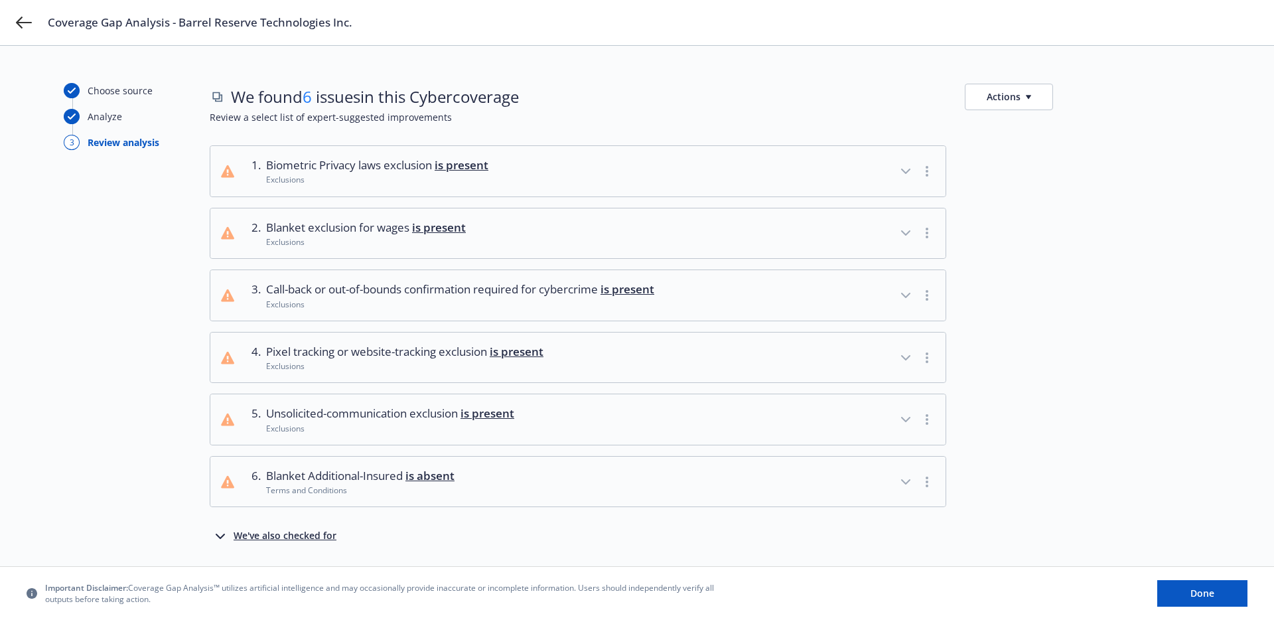
click at [496, 393] on div "5 . Unsolicited-communication exclusion is present Exclusions" at bounding box center [578, 419] width 736 height 52
click at [493, 372] on div "Exclusions" at bounding box center [404, 365] width 277 height 11
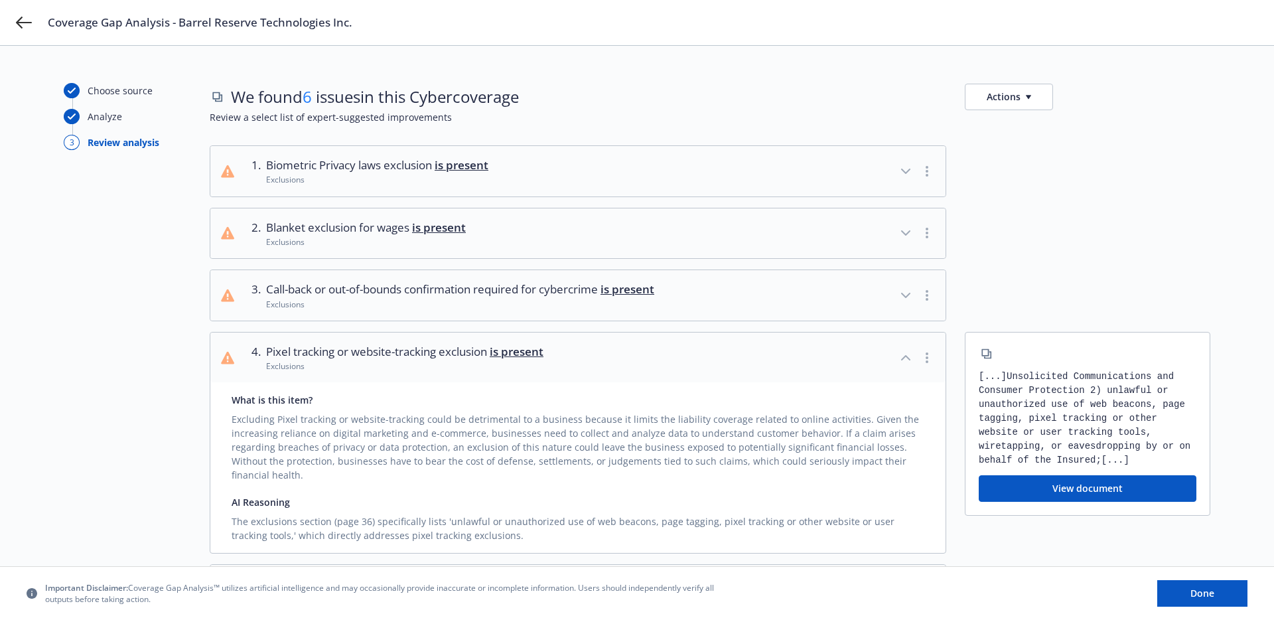
click at [497, 366] on div "Exclusions" at bounding box center [404, 365] width 277 height 11
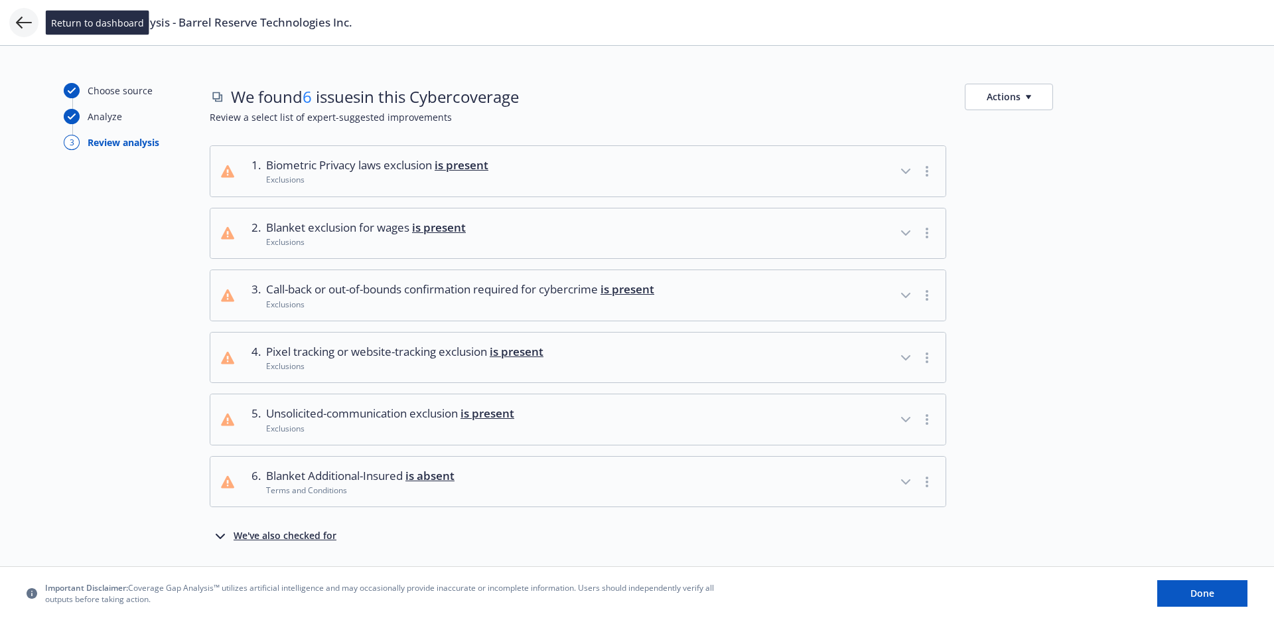
click at [27, 23] on icon at bounding box center [24, 23] width 16 height 12
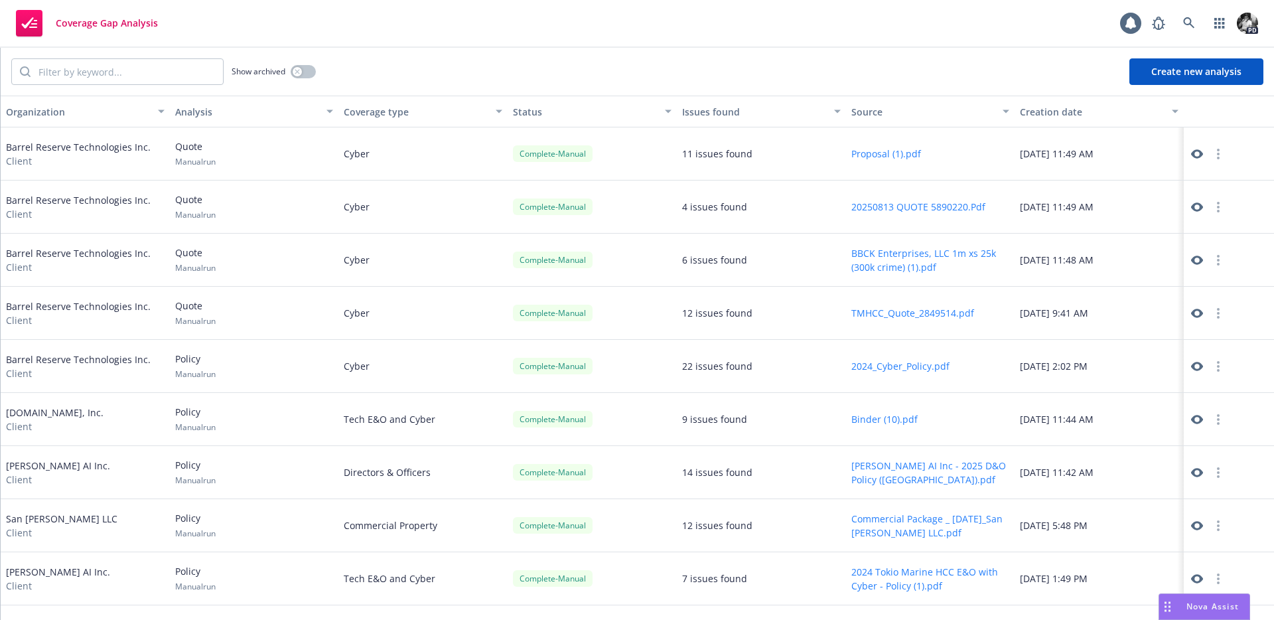
click at [931, 311] on button "TMHCC_Quote_2849514.pdf" at bounding box center [912, 313] width 123 height 14
click at [1201, 149] on icon at bounding box center [1197, 154] width 12 height 12
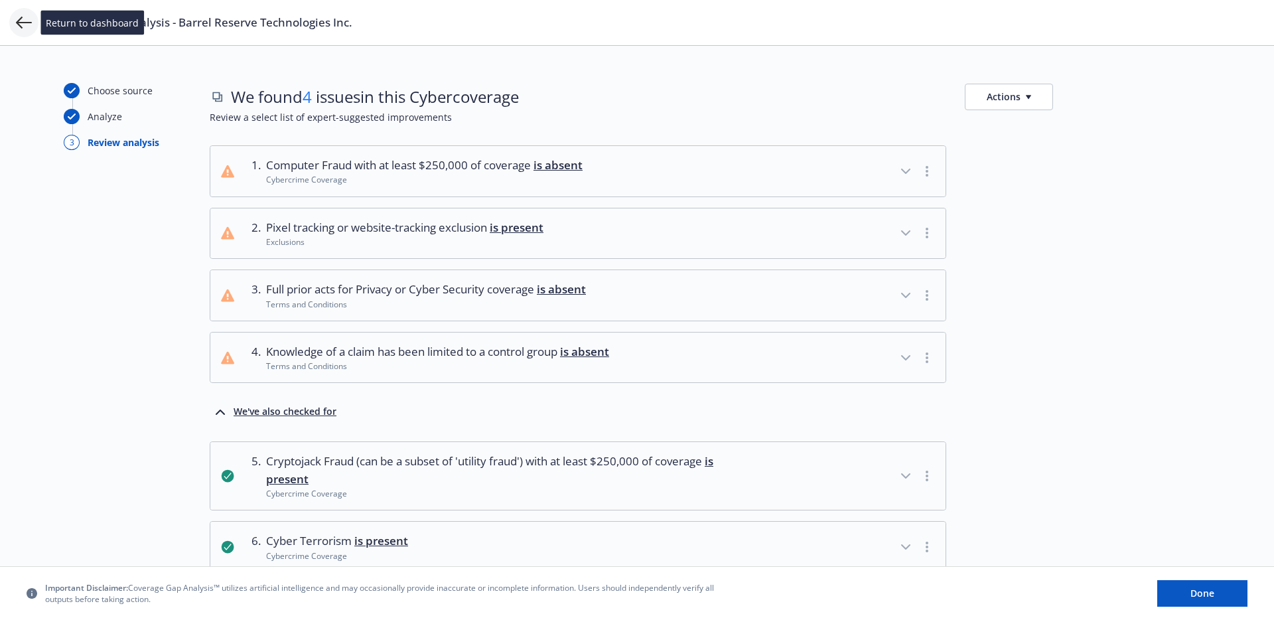
click at [29, 15] on icon at bounding box center [24, 23] width 16 height 16
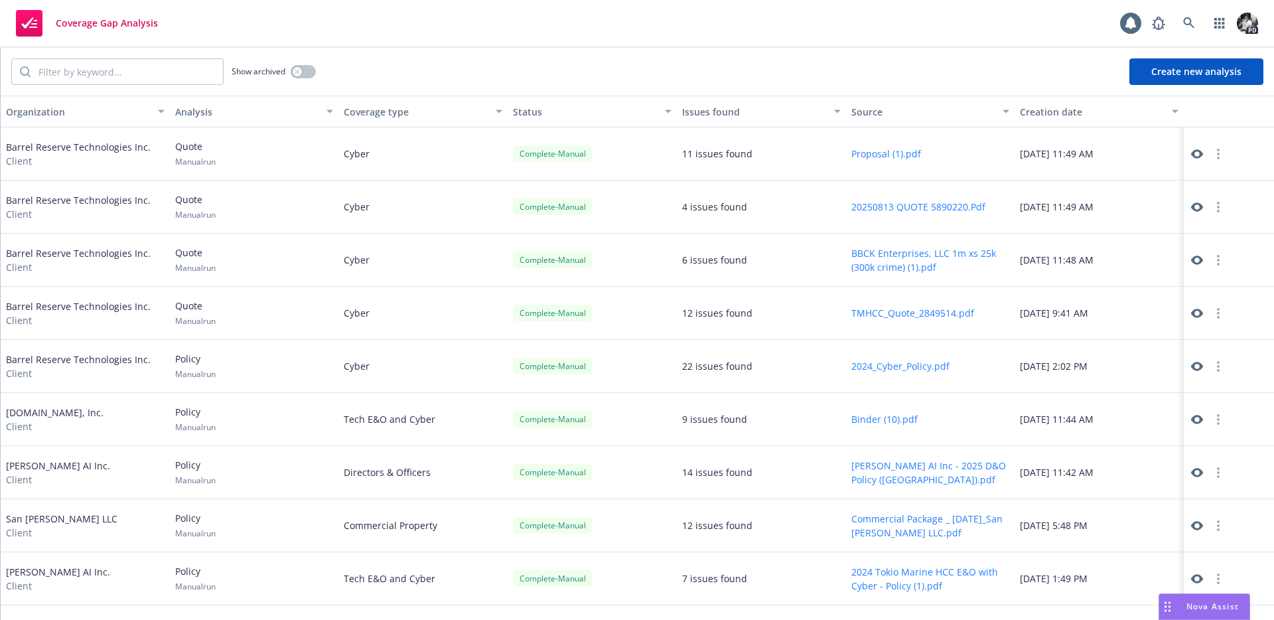
click at [1192, 148] on icon at bounding box center [1197, 154] width 12 height 12
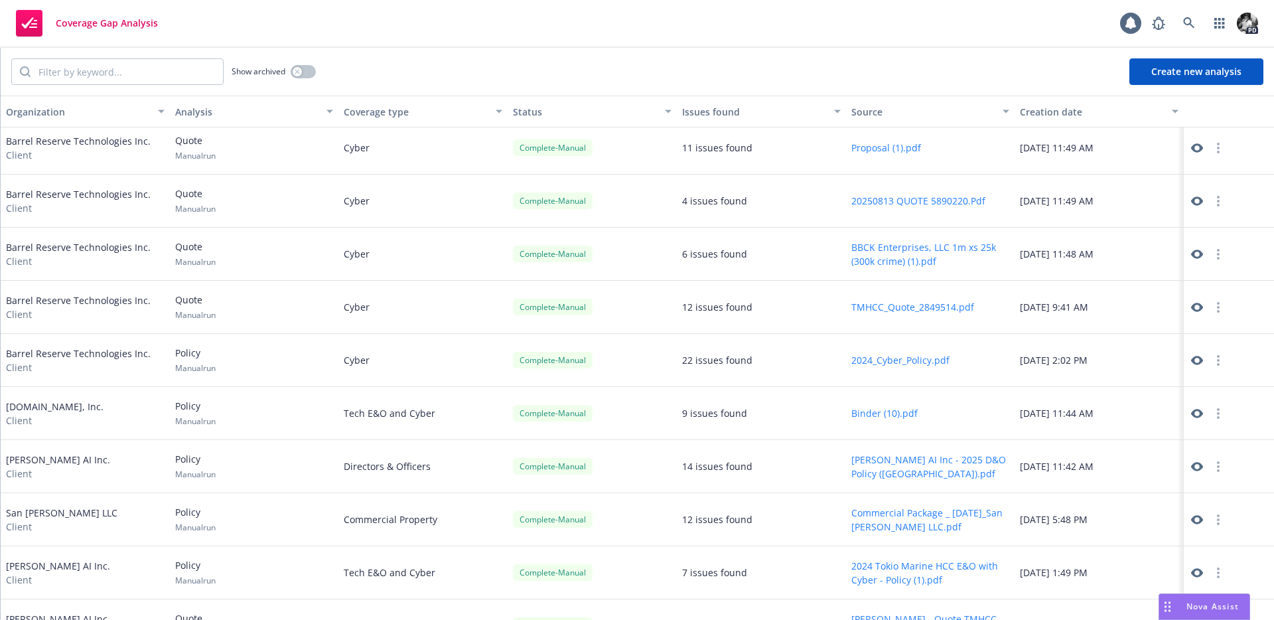
click at [1202, 358] on icon at bounding box center [1197, 360] width 12 height 12
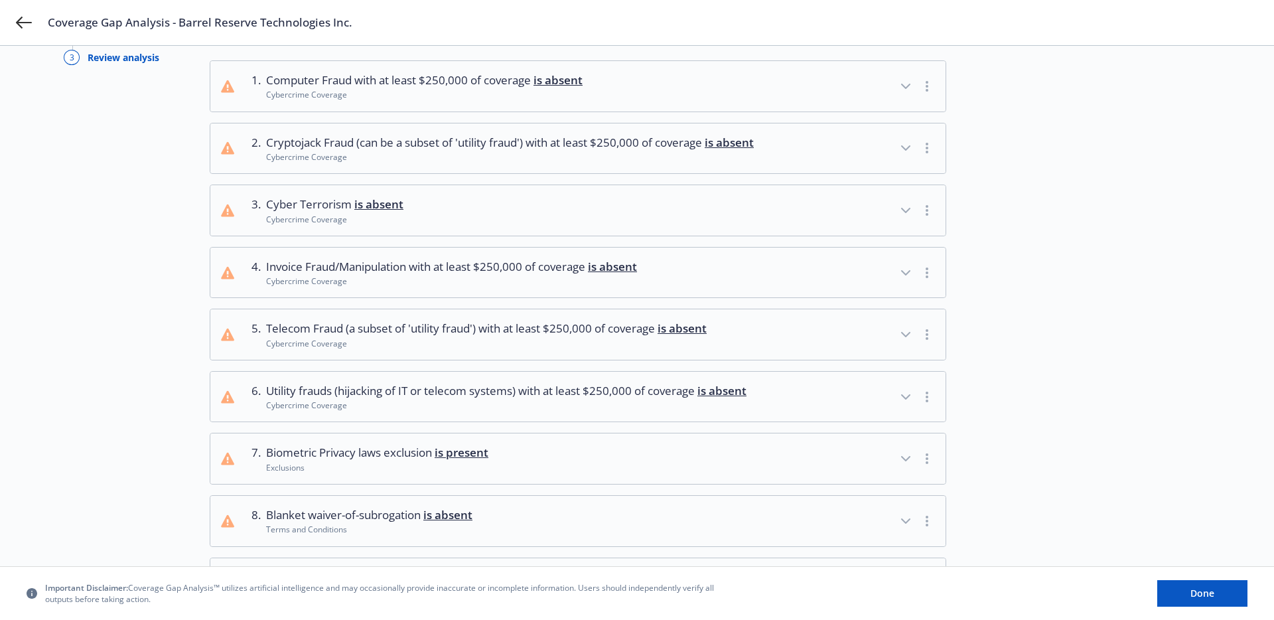
scroll to position [100, 0]
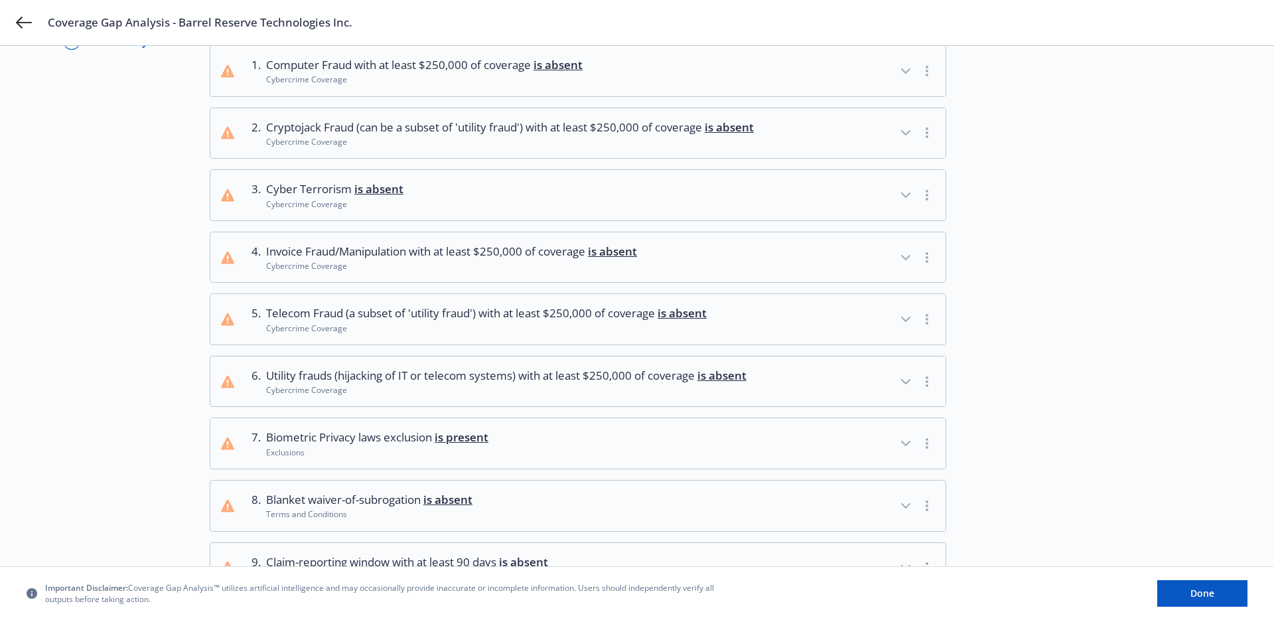
click at [694, 320] on span "is absent" at bounding box center [681, 312] width 49 height 15
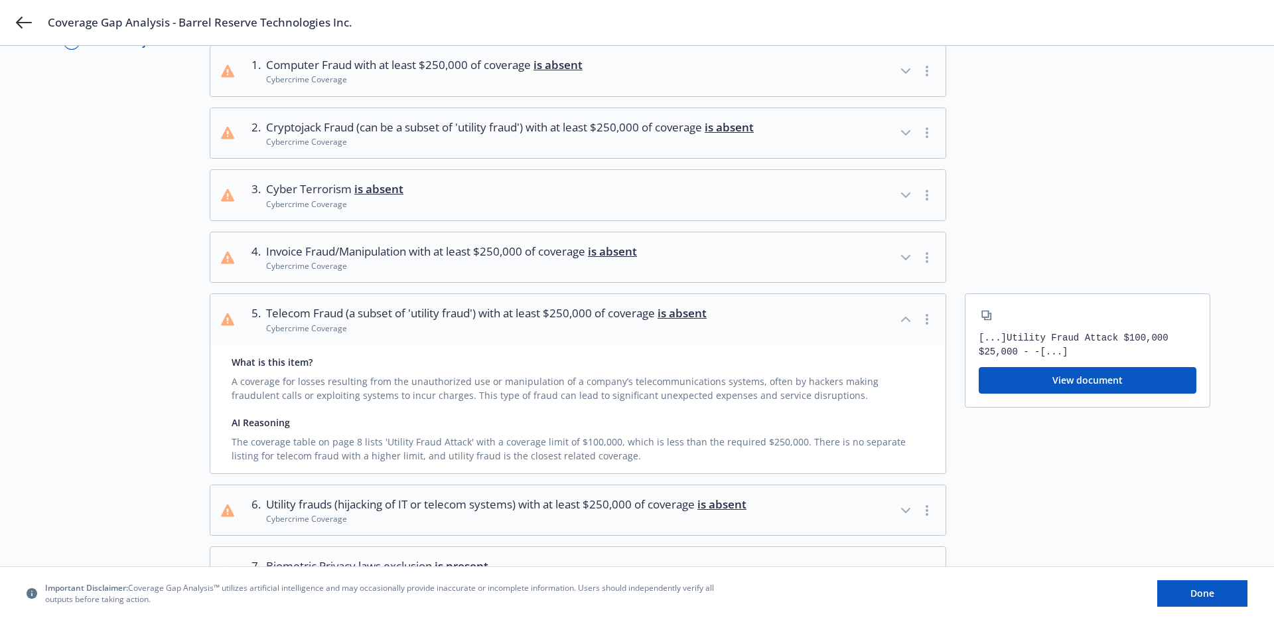
click at [694, 320] on span "is absent" at bounding box center [681, 312] width 49 height 15
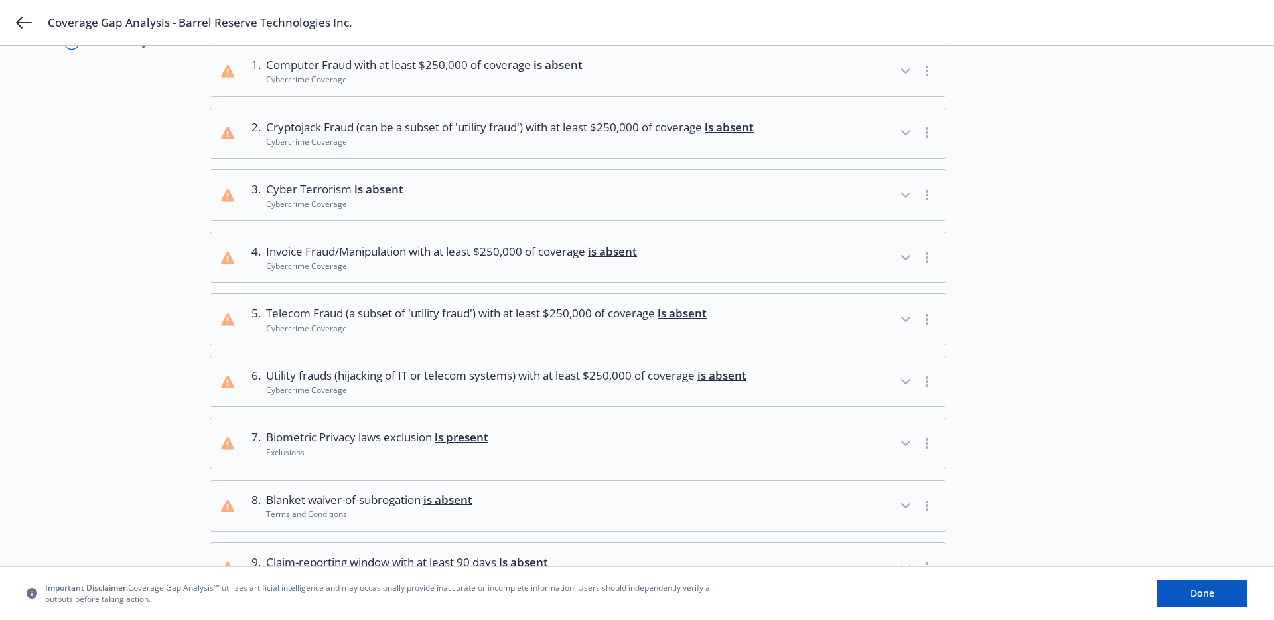
click at [546, 384] on span "Utility frauds (hijacking of IT or telecom systems) with at least $250,000 of c…" at bounding box center [506, 375] width 480 height 17
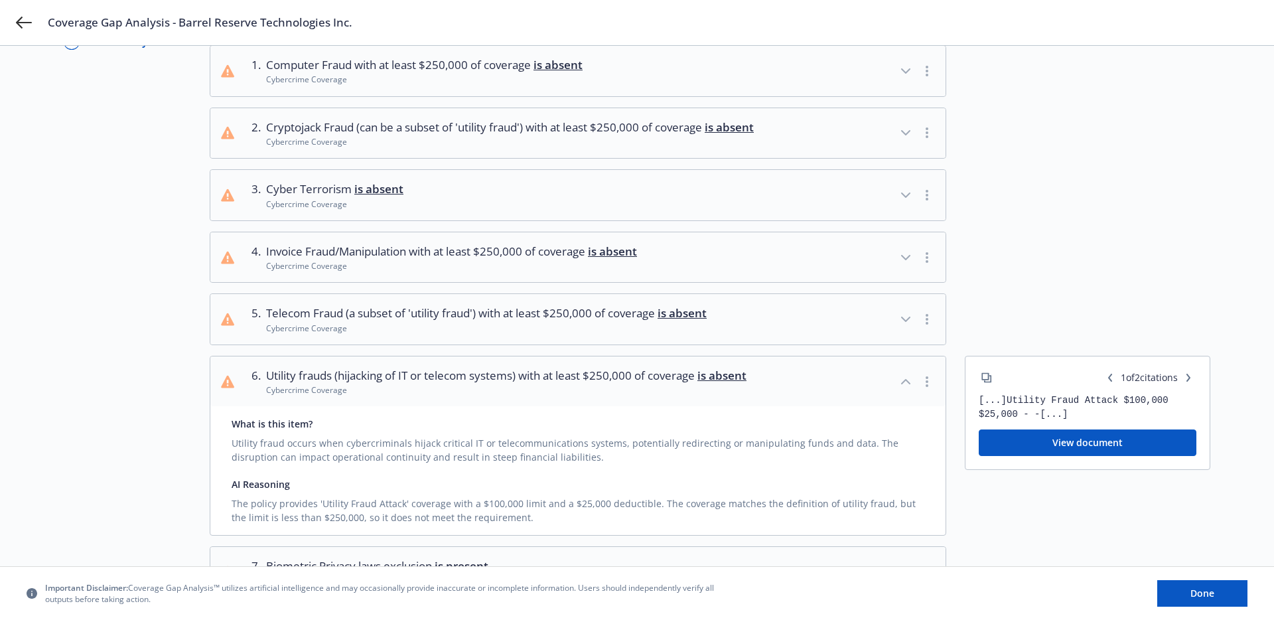
click at [546, 384] on span "Utility frauds (hijacking of IT or telecom systems) with at least $250,000 of c…" at bounding box center [506, 375] width 480 height 17
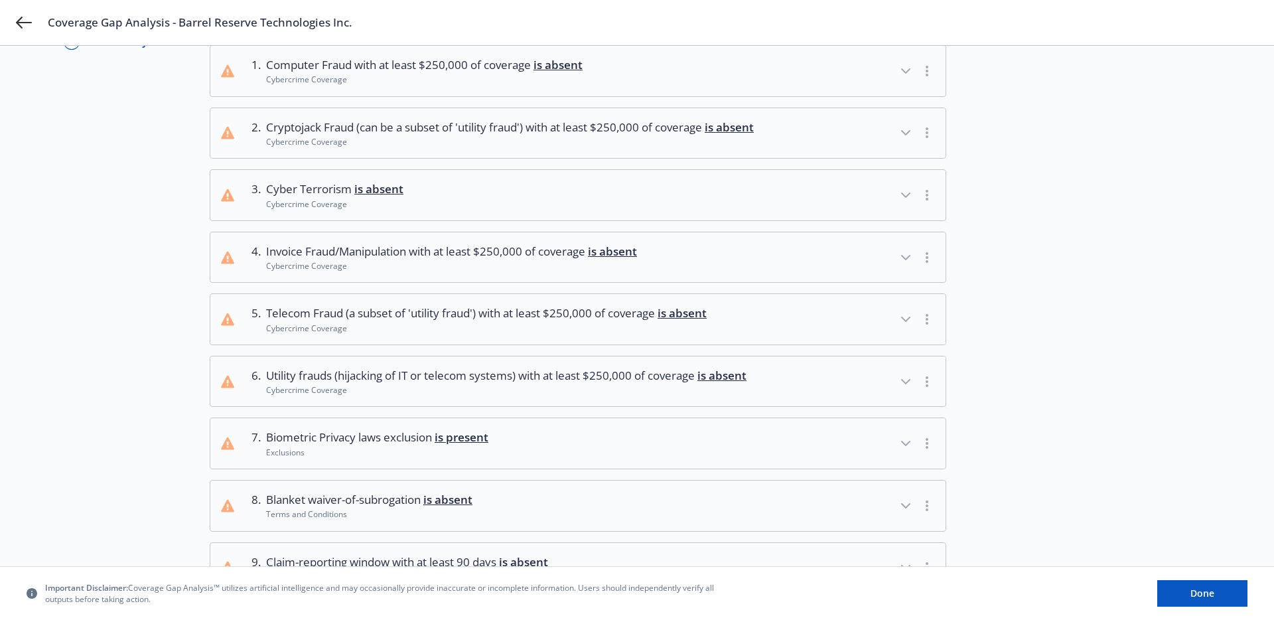
click at [500, 260] on span "Invoice Fraud/Manipulation with at least $250,000 of coverage is absent" at bounding box center [451, 251] width 371 height 17
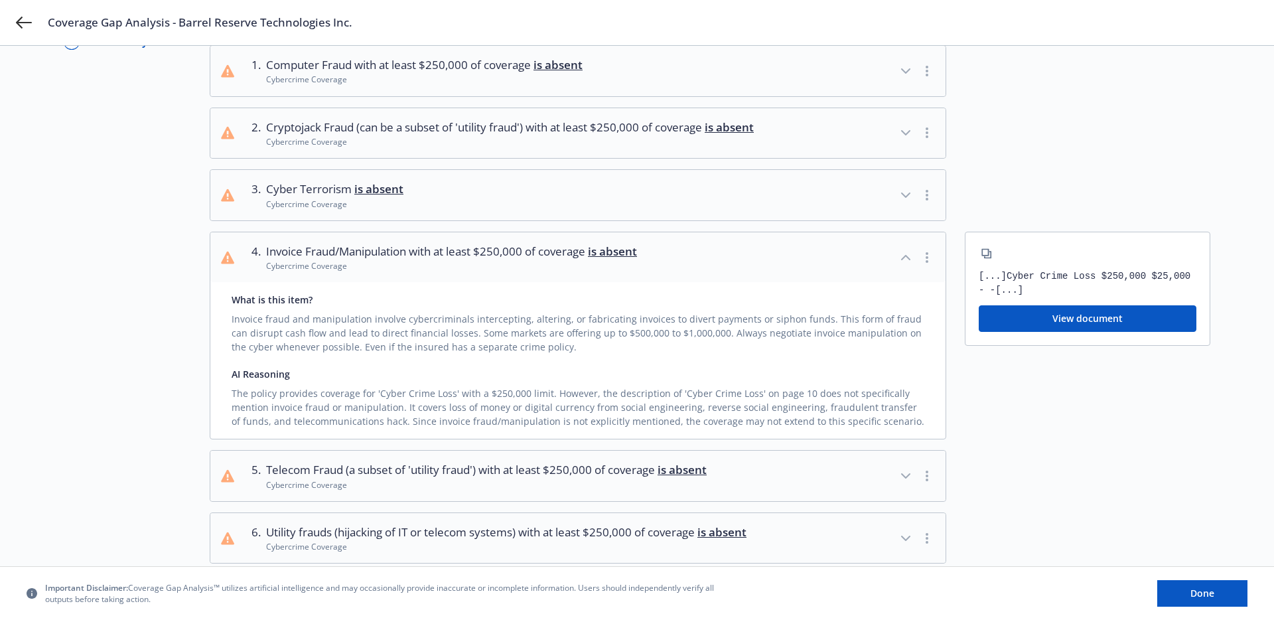
click at [500, 260] on span "Invoice Fraud/Manipulation with at least $250,000 of coverage is absent" at bounding box center [451, 251] width 371 height 17
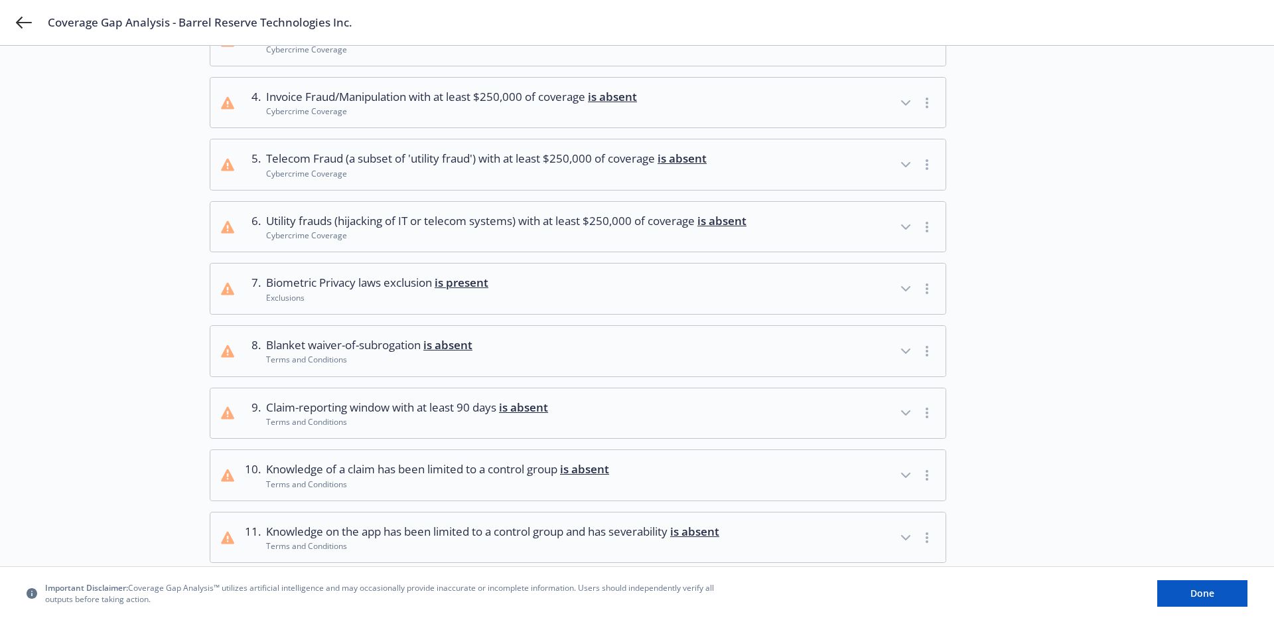
scroll to position [365, 0]
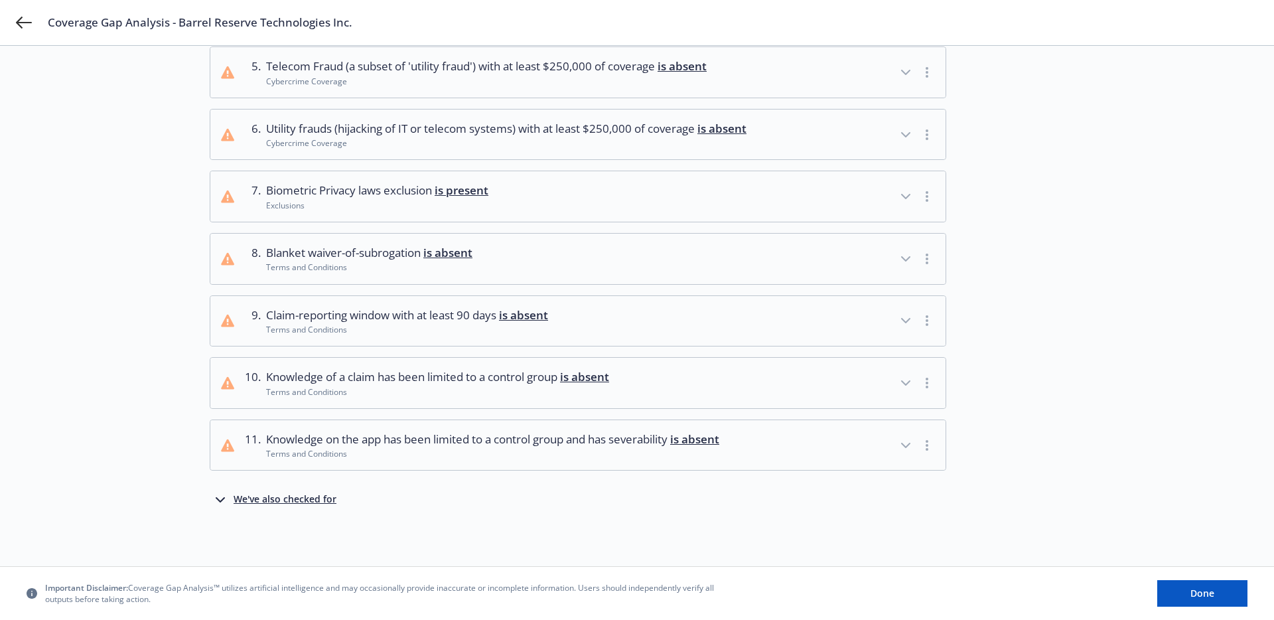
click at [299, 498] on div "We've also checked for" at bounding box center [285, 500] width 103 height 16
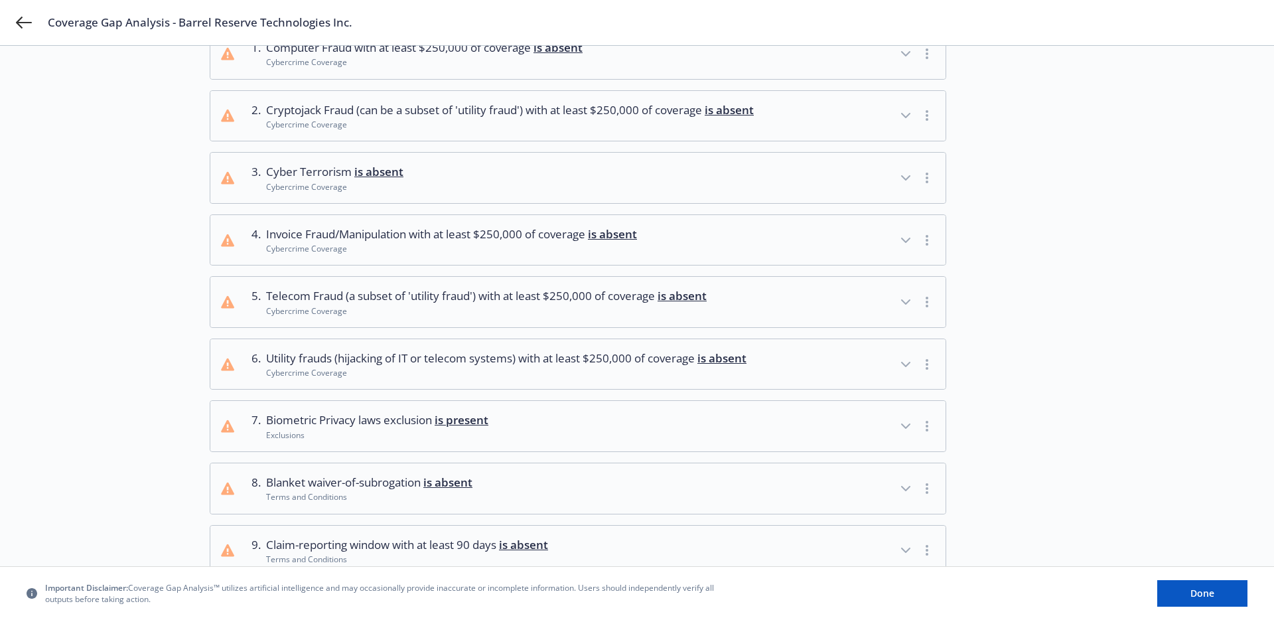
scroll to position [119, 0]
click at [462, 439] on div "Exclusions" at bounding box center [377, 433] width 222 height 11
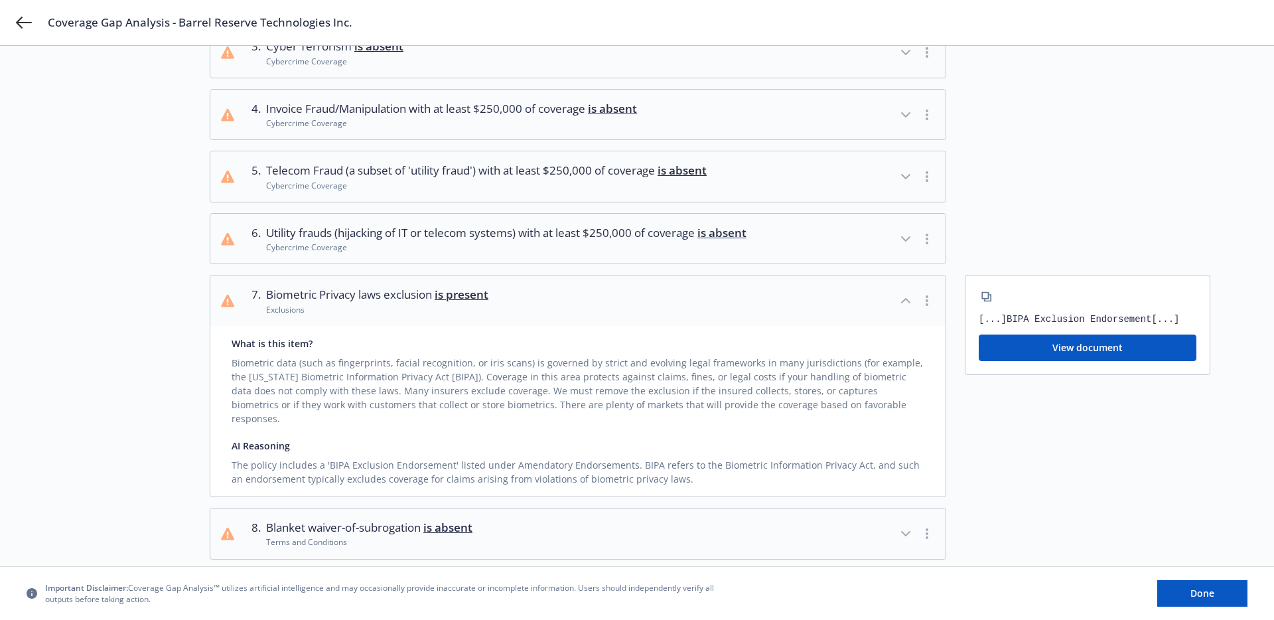
scroll to position [284, 0]
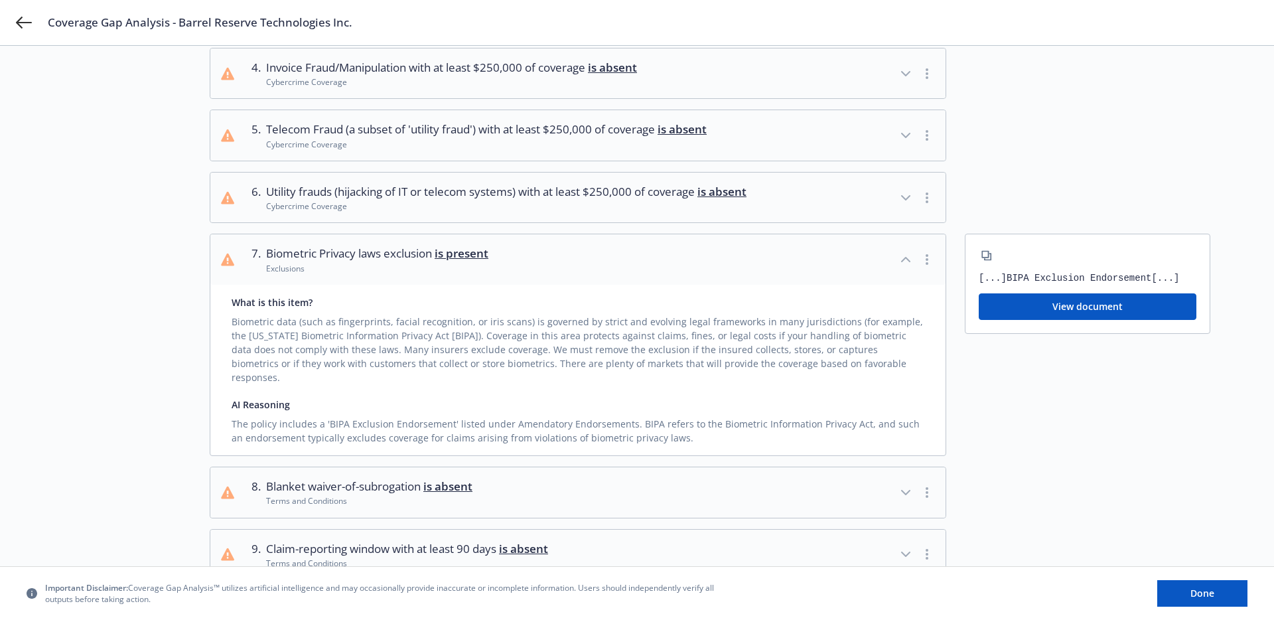
click at [1025, 316] on button "View document" at bounding box center [1088, 306] width 218 height 27
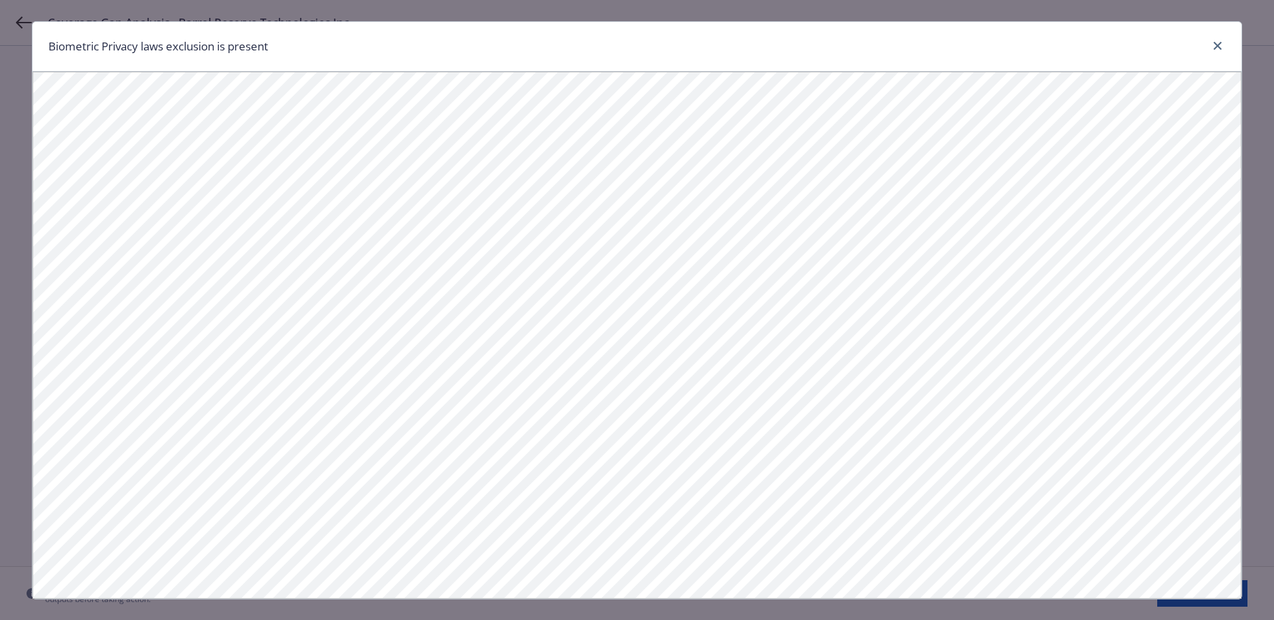
click at [1220, 55] on div at bounding box center [1214, 46] width 21 height 17
click at [1214, 46] on icon "close" at bounding box center [1217, 46] width 8 height 8
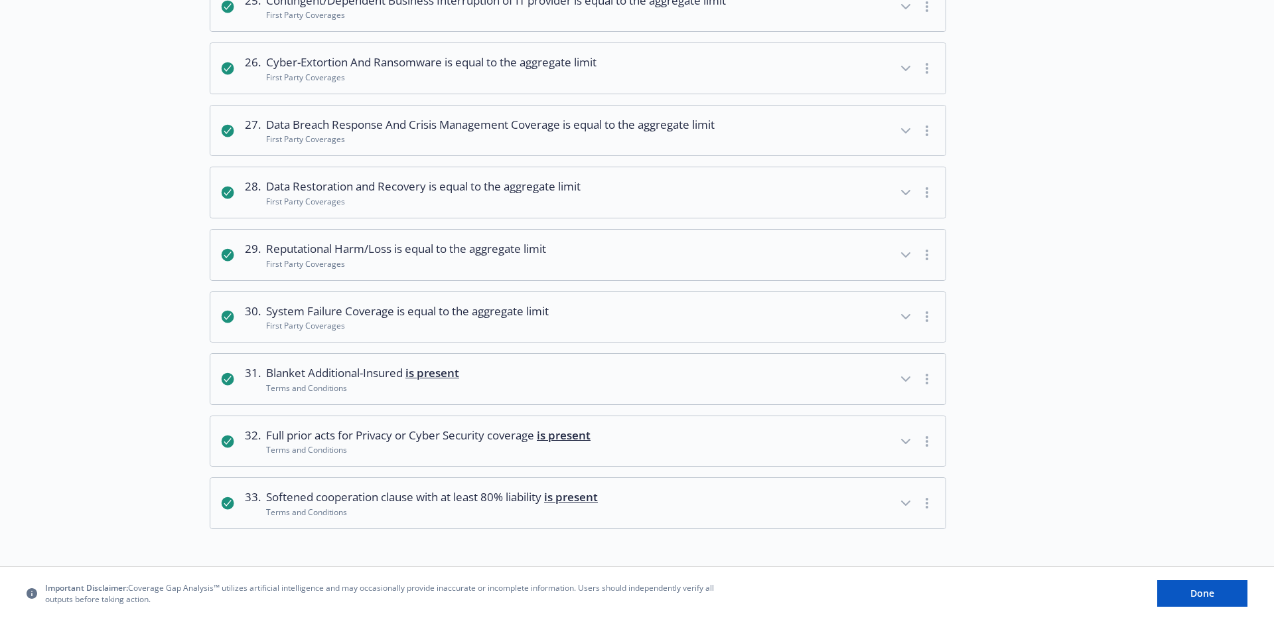
scroll to position [0, 0]
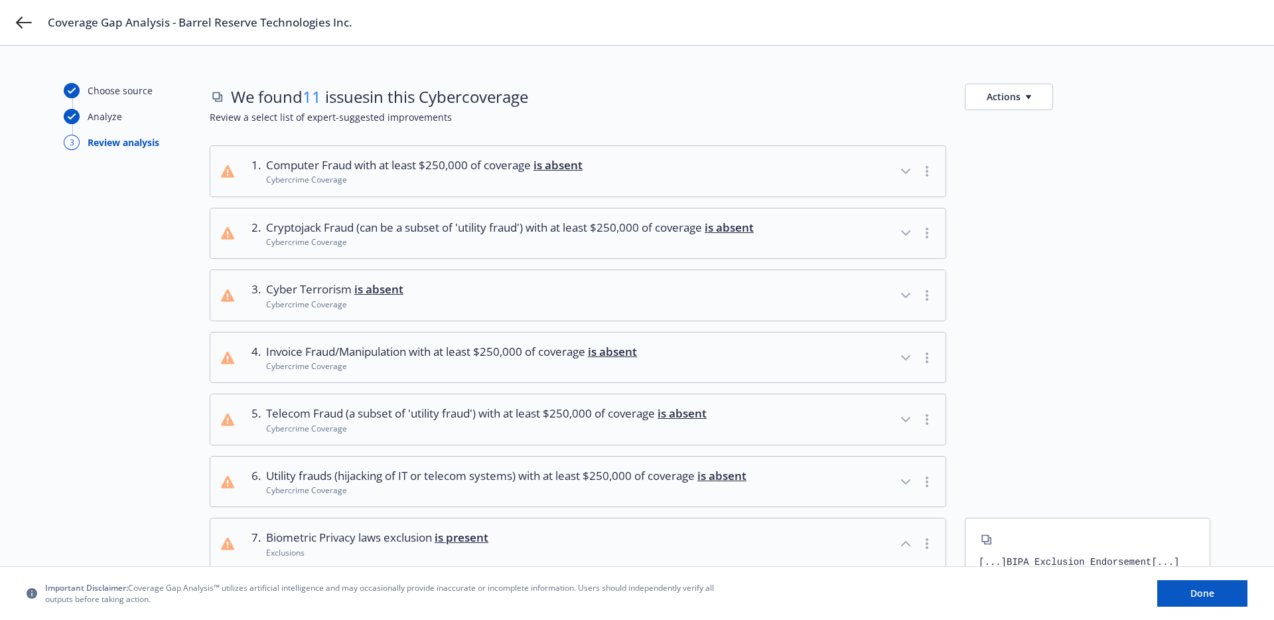
click at [298, 320] on button "3 . Cyber Terrorism is absent Cybercrime Coverage" at bounding box center [577, 295] width 735 height 50
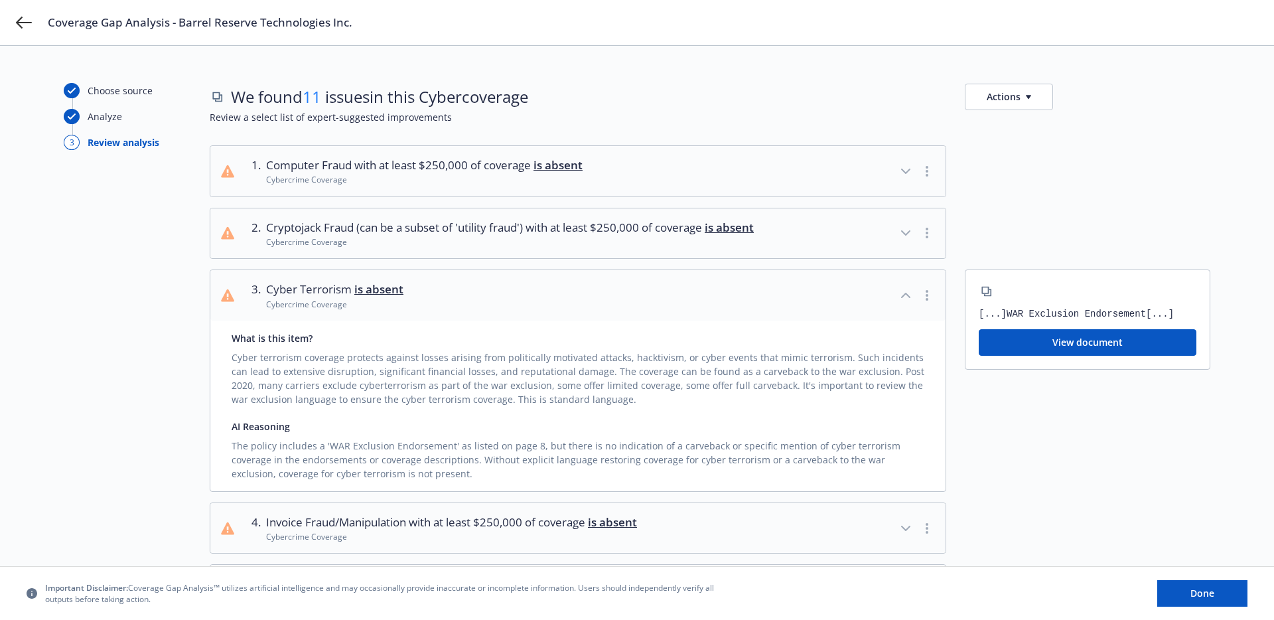
click at [317, 310] on div "Cybercrime Coverage" at bounding box center [334, 304] width 137 height 11
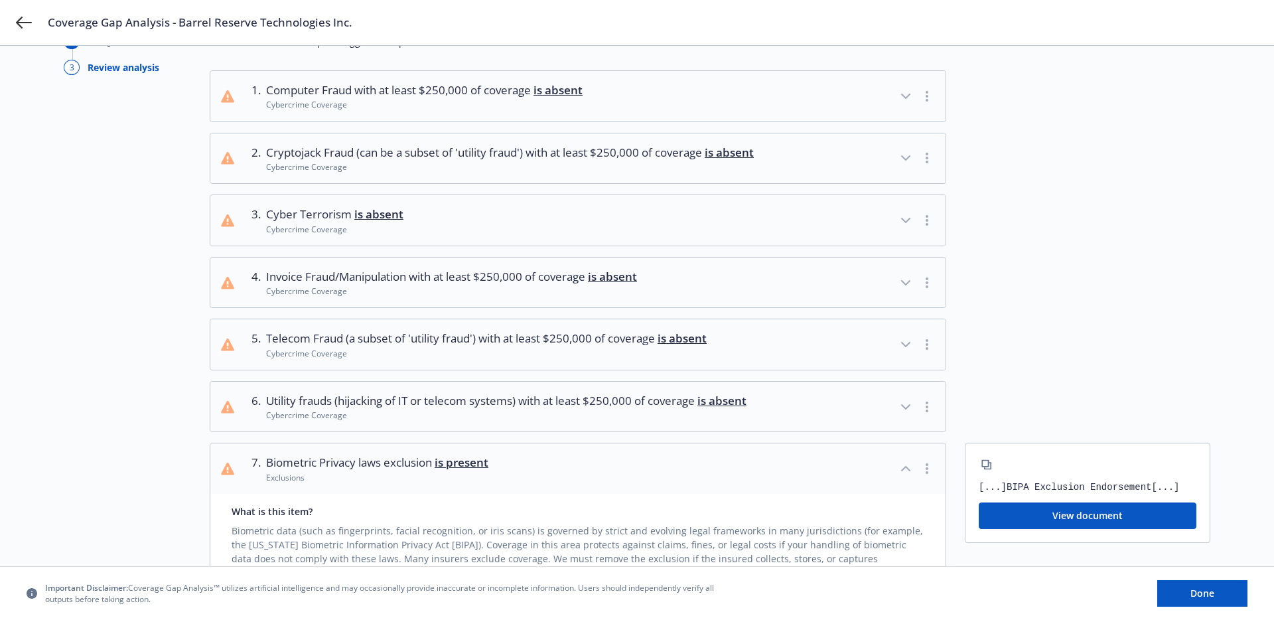
scroll to position [98, 0]
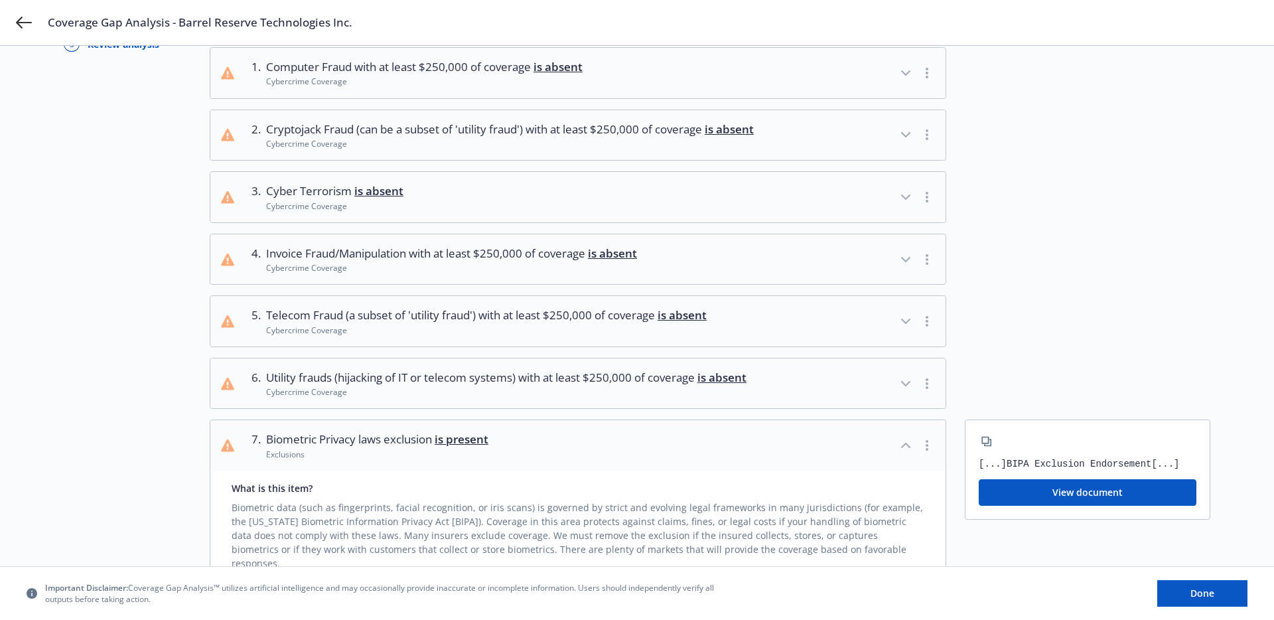
click at [348, 262] on span "Invoice Fraud/Manipulation with at least $250,000 of coverage is absent" at bounding box center [451, 253] width 371 height 17
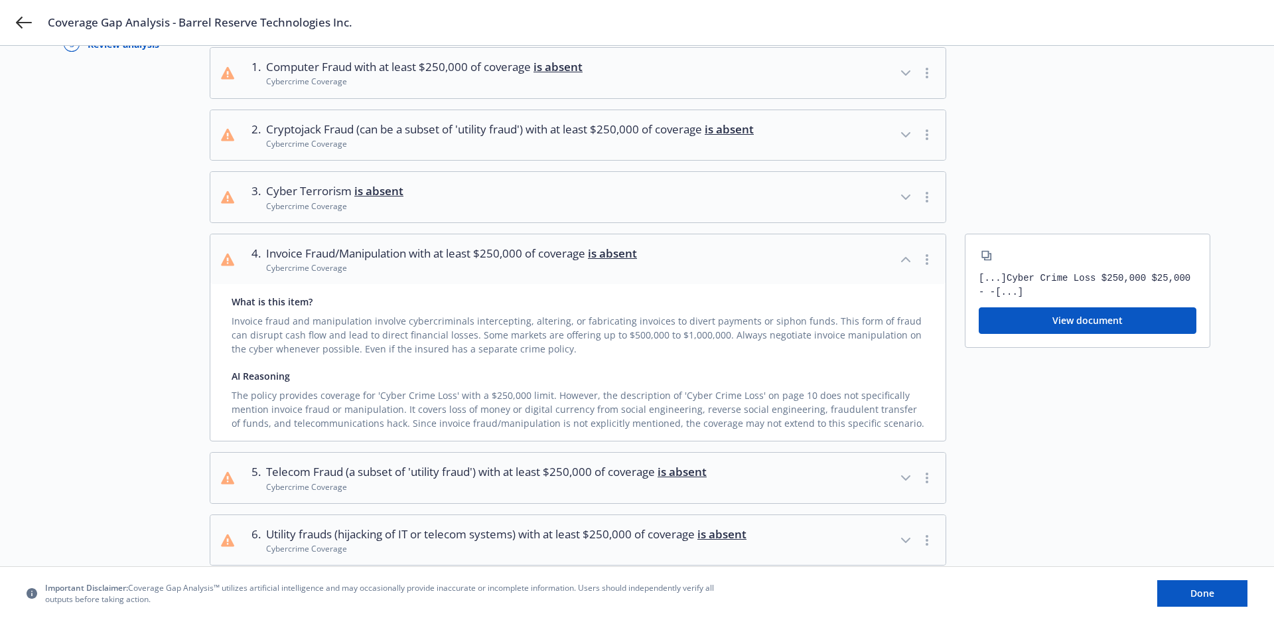
click at [348, 262] on span "Invoice Fraud/Manipulation with at least $250,000 of coverage is absent" at bounding box center [451, 253] width 371 height 17
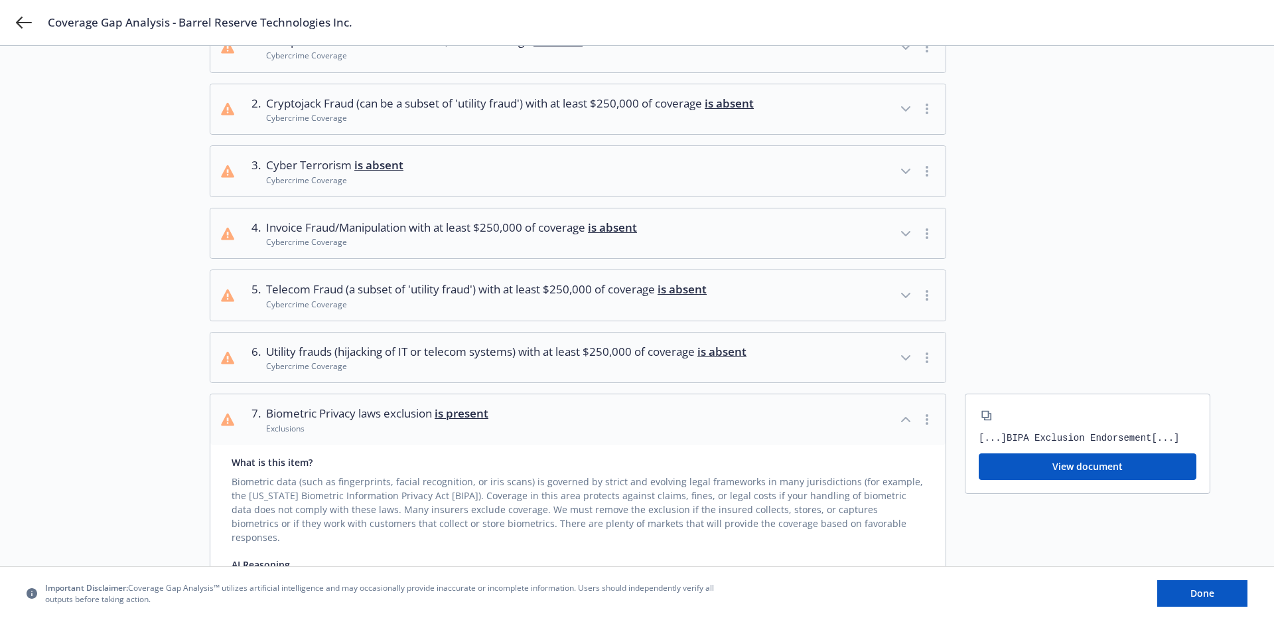
scroll to position [125, 0]
click at [389, 421] on span "Biometric Privacy laws exclusion is present" at bounding box center [377, 412] width 222 height 17
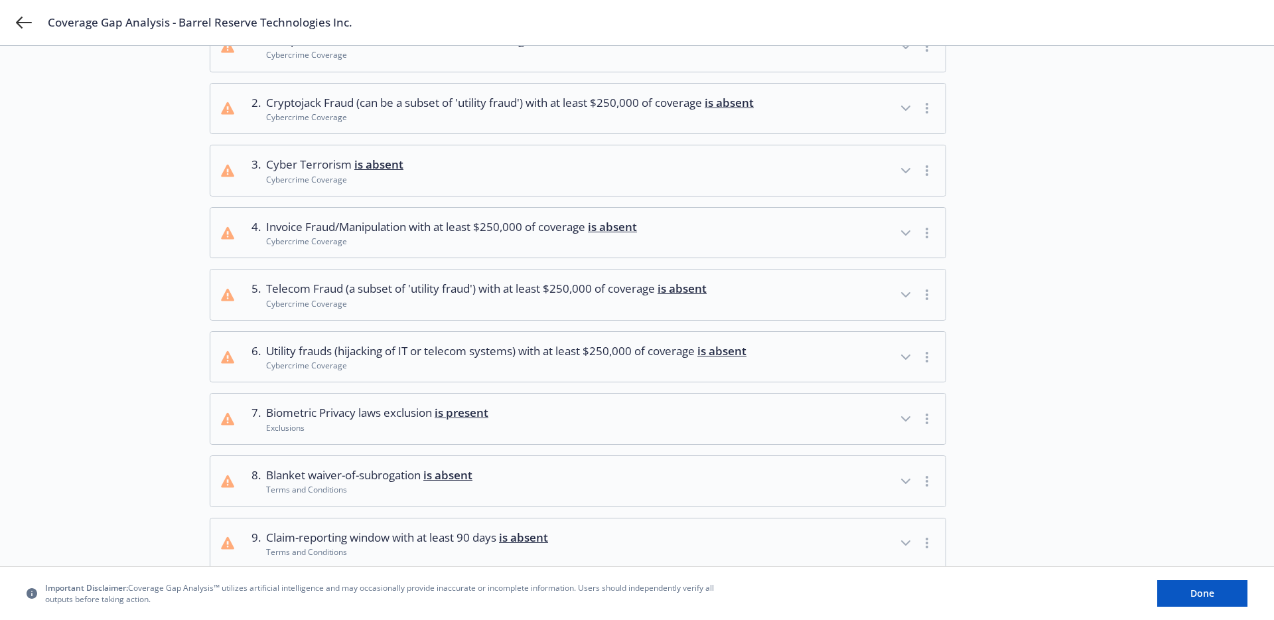
click at [389, 421] on span "Biometric Privacy laws exclusion is present" at bounding box center [377, 412] width 222 height 17
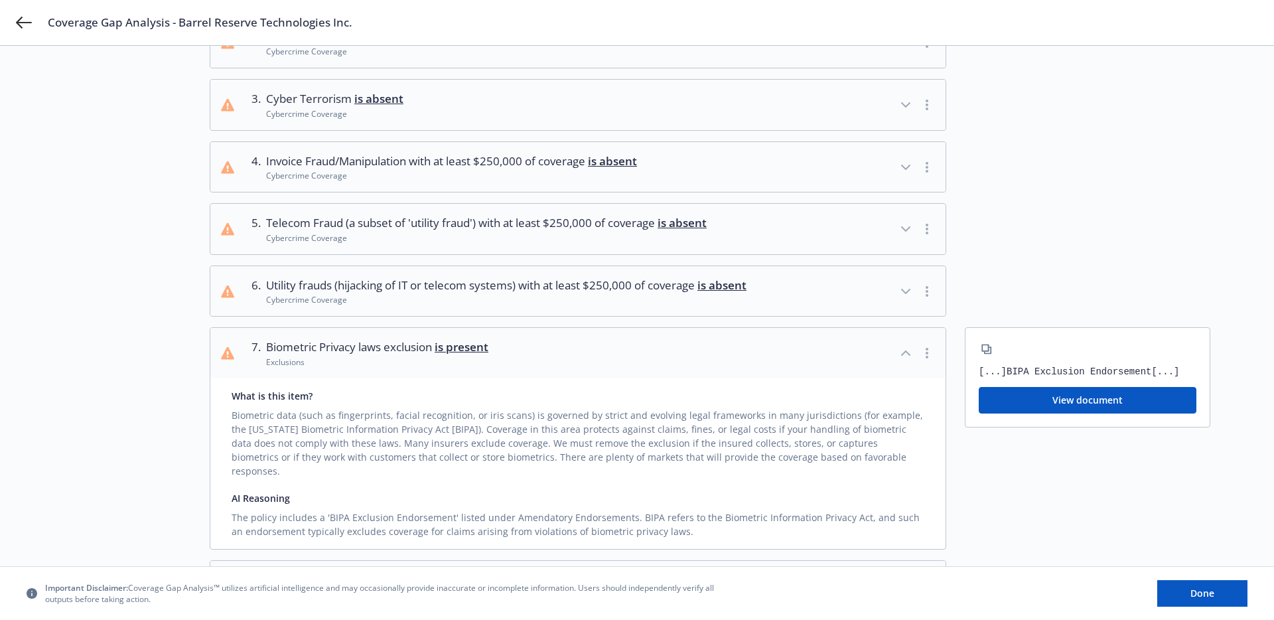
scroll to position [201, 0]
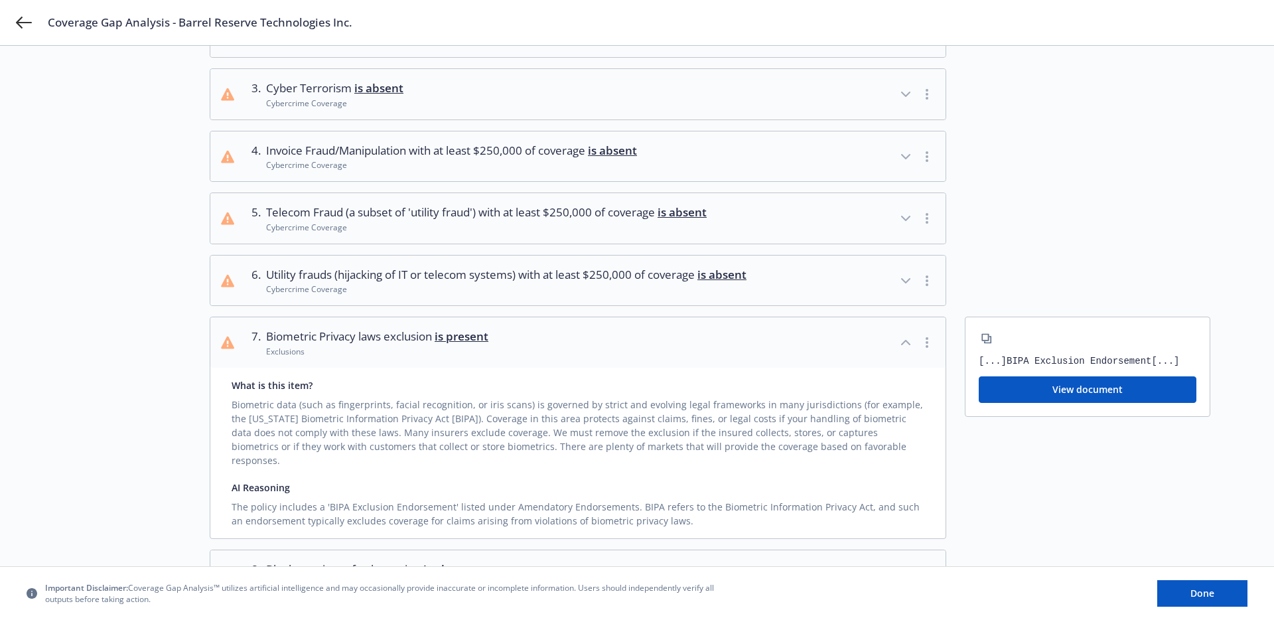
click at [742, 349] on button "7 . Biometric Privacy laws exclusion is present Exclusions" at bounding box center [577, 342] width 735 height 50
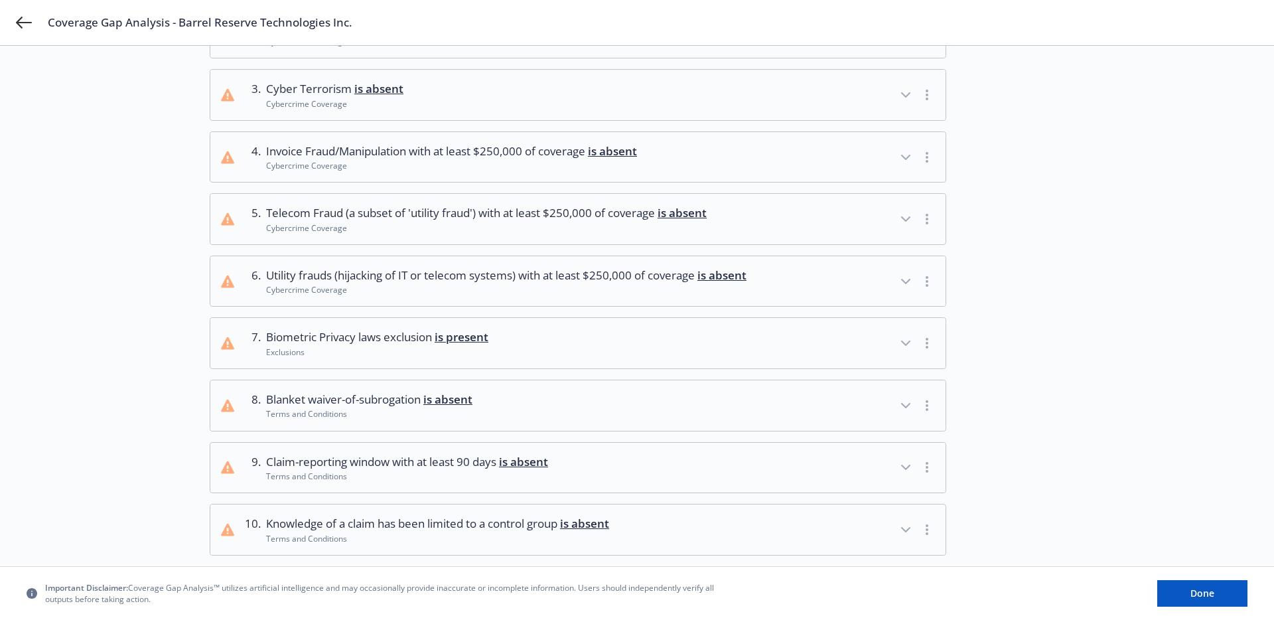
scroll to position [0, 0]
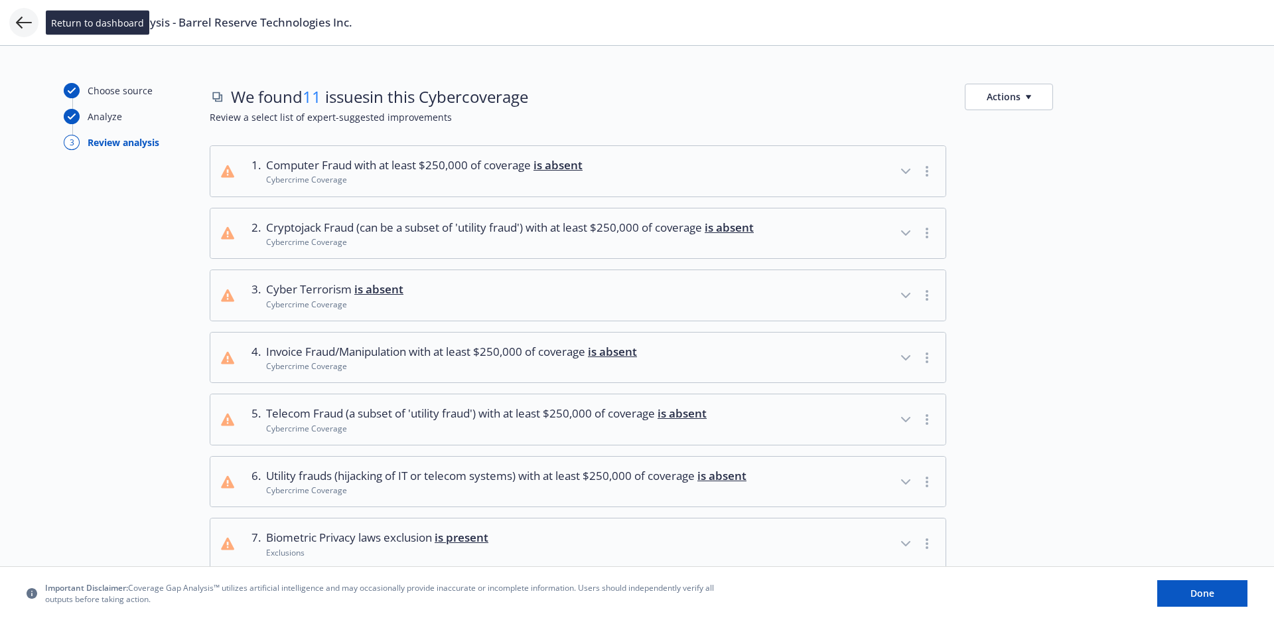
click at [21, 24] on icon at bounding box center [24, 23] width 16 height 16
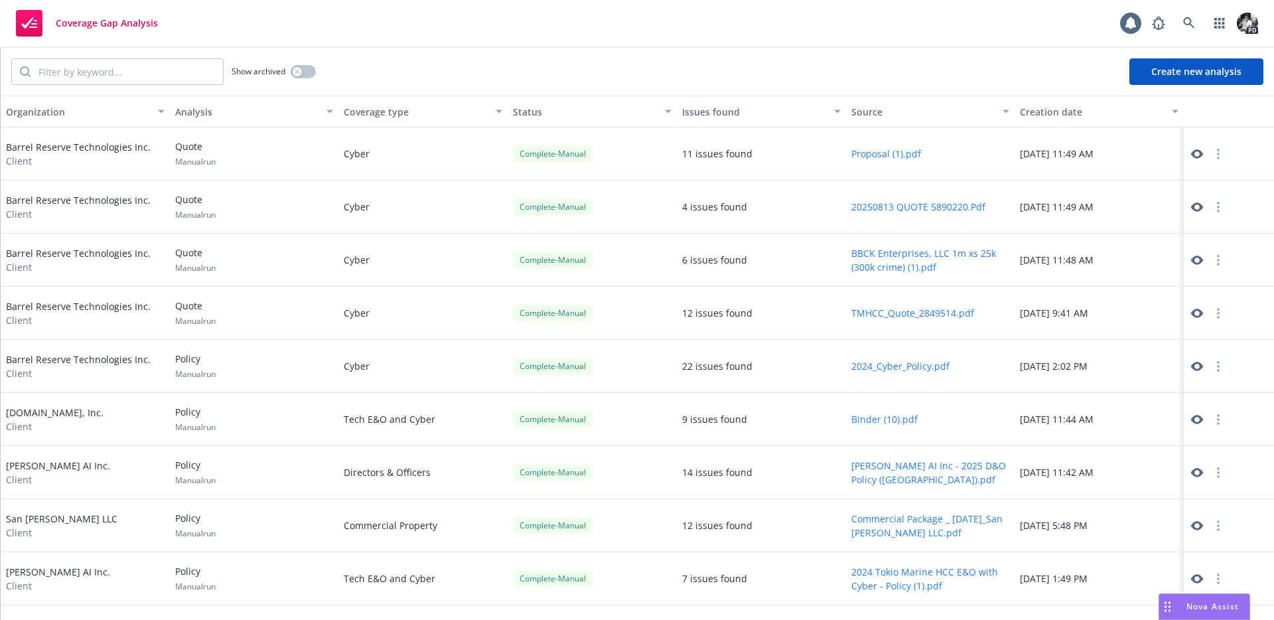
click at [901, 153] on button "Proposal (1).pdf" at bounding box center [886, 154] width 70 height 14
click at [1195, 261] on icon at bounding box center [1197, 259] width 12 height 9
click at [1202, 364] on icon at bounding box center [1197, 366] width 12 height 9
click at [1196, 157] on icon at bounding box center [1197, 153] width 12 height 9
click at [1196, 311] on icon at bounding box center [1197, 313] width 12 height 12
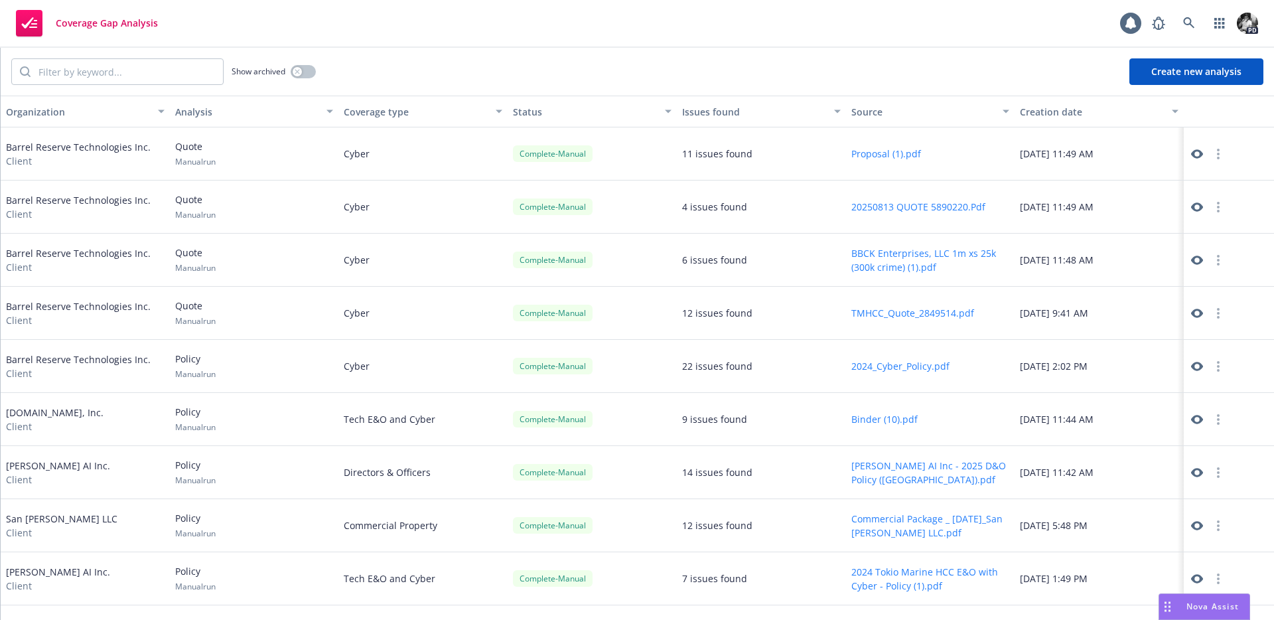
click at [1195, 259] on icon at bounding box center [1197, 260] width 12 height 12
click at [1196, 208] on icon at bounding box center [1197, 207] width 12 height 12
click at [1201, 161] on link at bounding box center [1197, 154] width 16 height 16
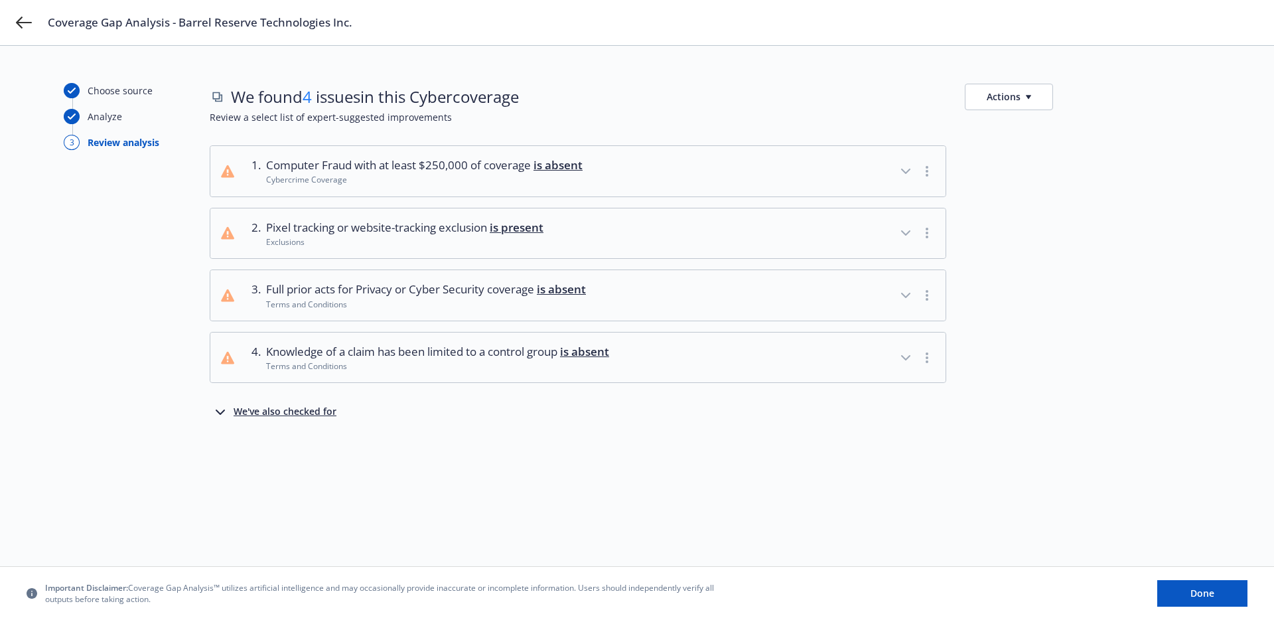
click at [393, 242] on div "Exclusions" at bounding box center [404, 241] width 277 height 11
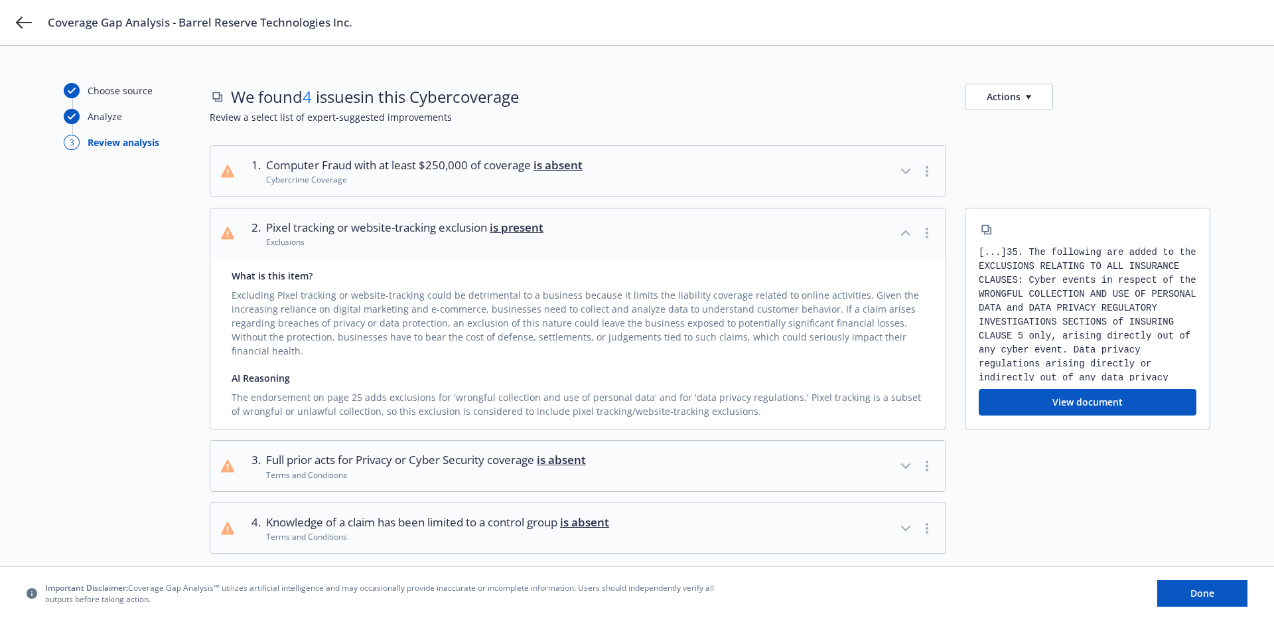
click at [393, 242] on div "Exclusions" at bounding box center [404, 241] width 277 height 11
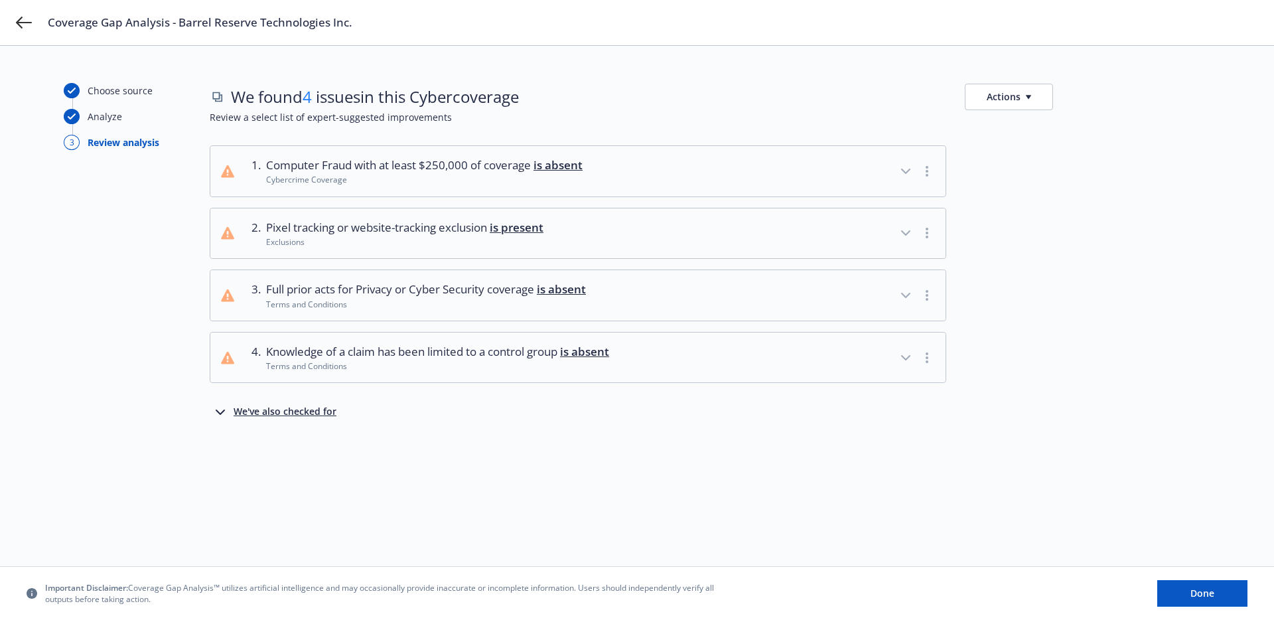
click at [338, 241] on div "Exclusions" at bounding box center [404, 241] width 277 height 11
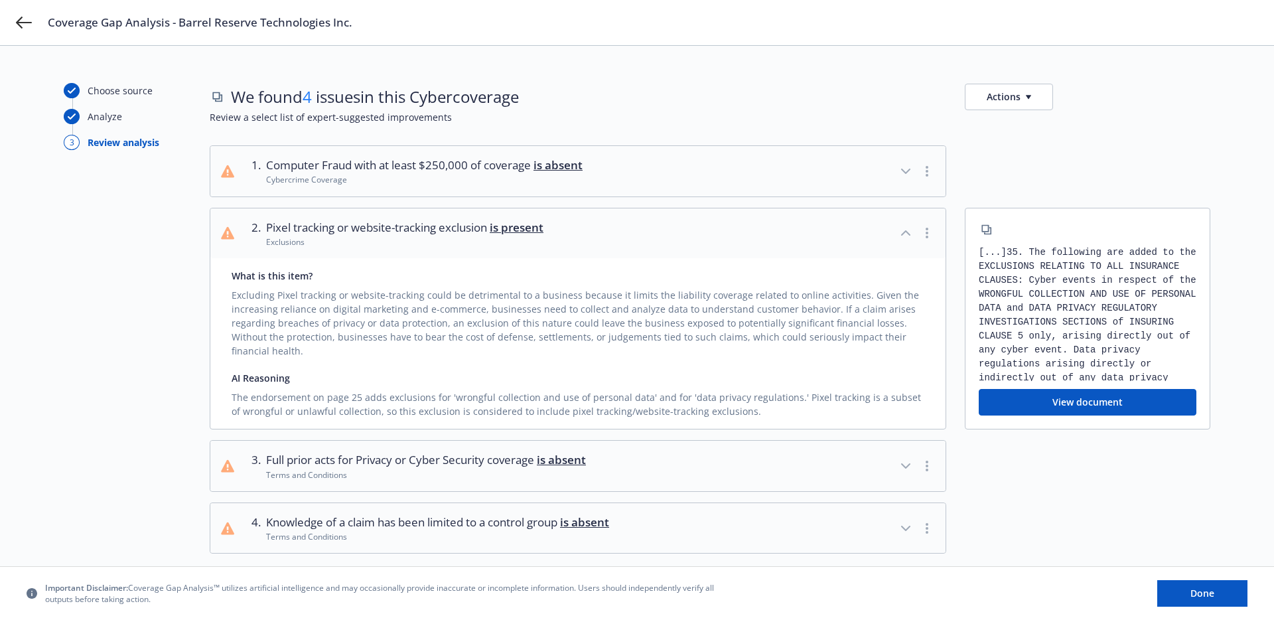
click at [338, 241] on div "Exclusions" at bounding box center [404, 241] width 277 height 11
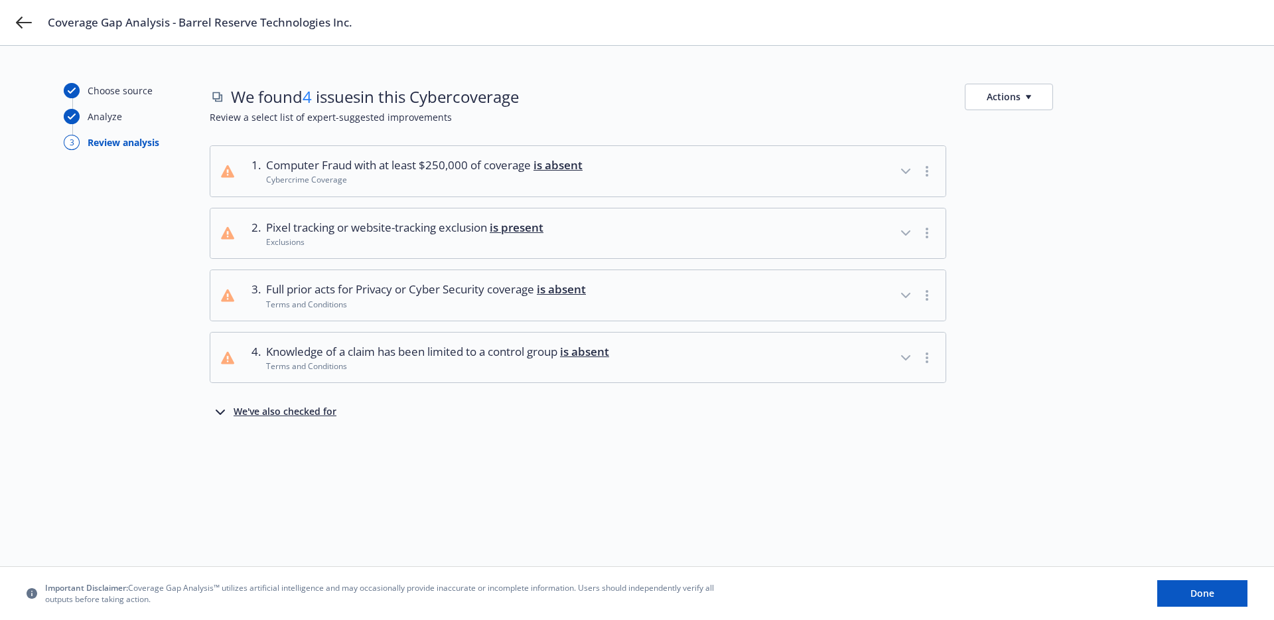
click at [312, 411] on div "We've also checked for" at bounding box center [285, 412] width 103 height 16
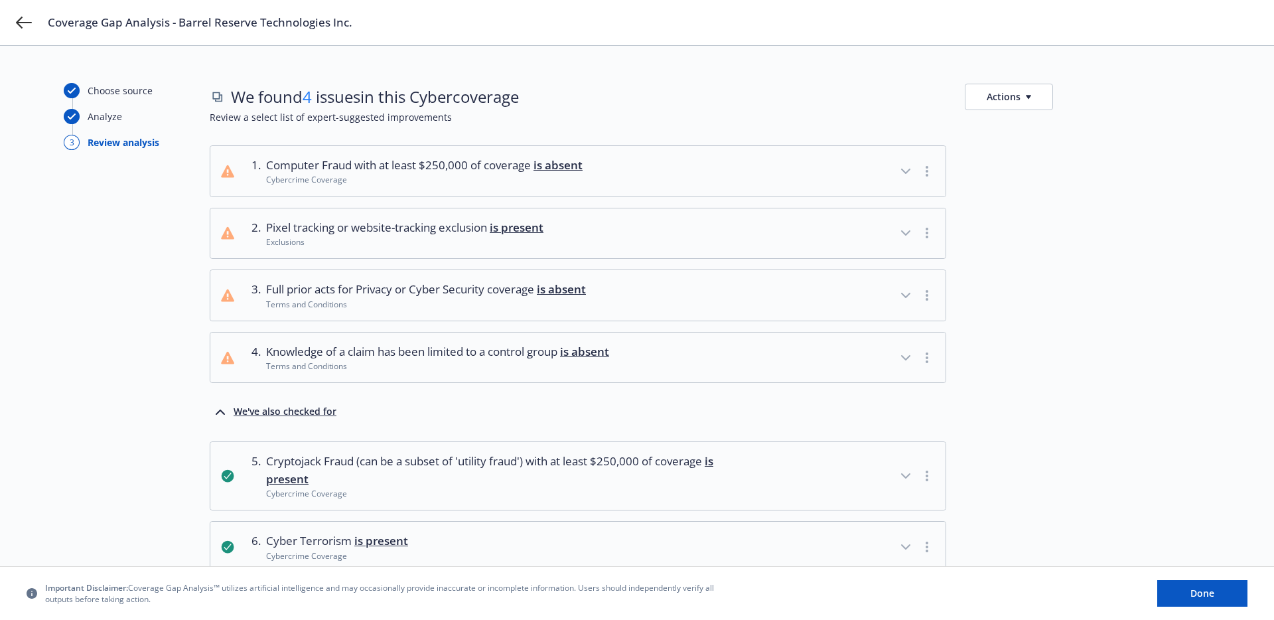
click at [312, 411] on div "We've also checked for" at bounding box center [285, 412] width 103 height 16
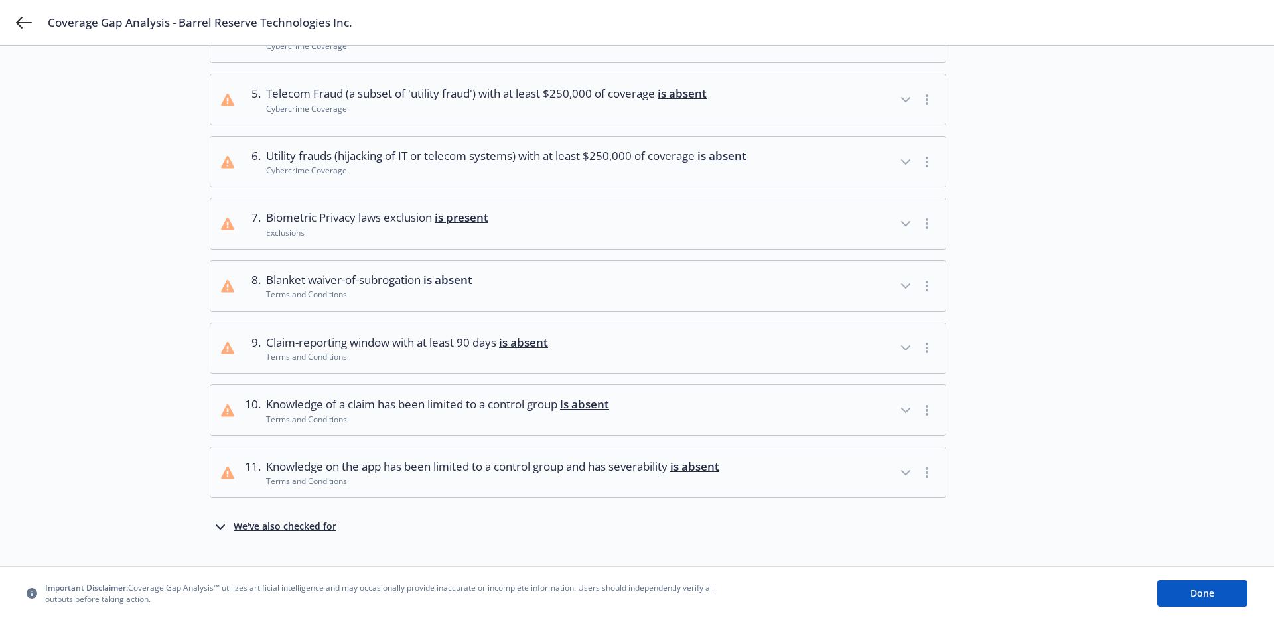
scroll to position [350, 0]
